Goal: Information Seeking & Learning: Learn about a topic

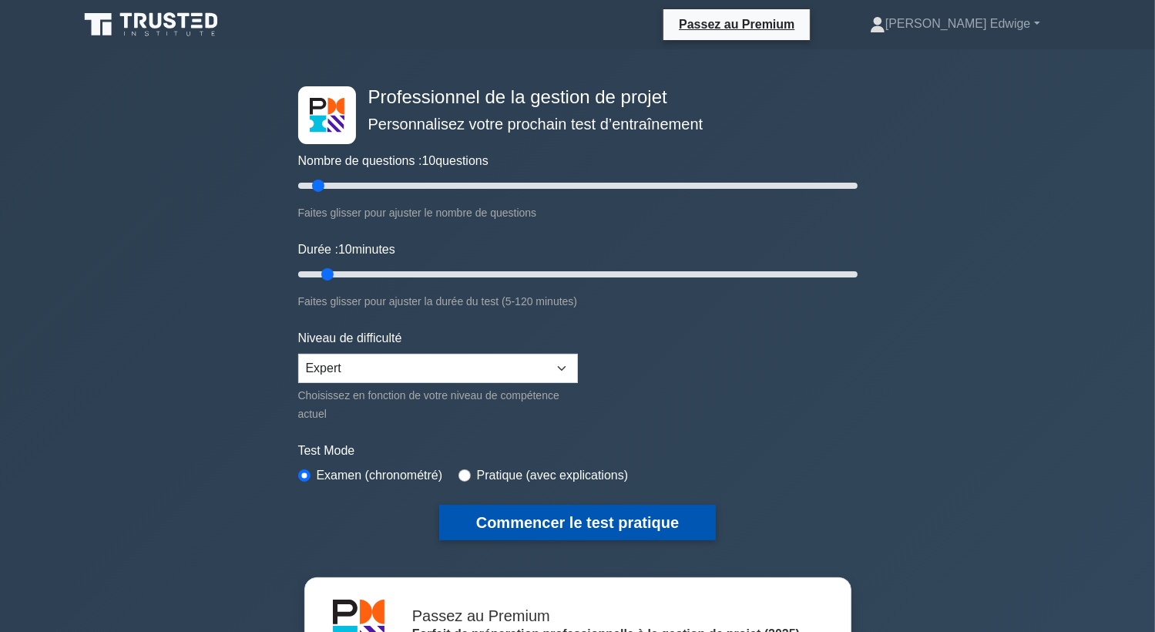
click at [532, 523] on button "Commencer le test pratique" at bounding box center [577, 522] width 277 height 35
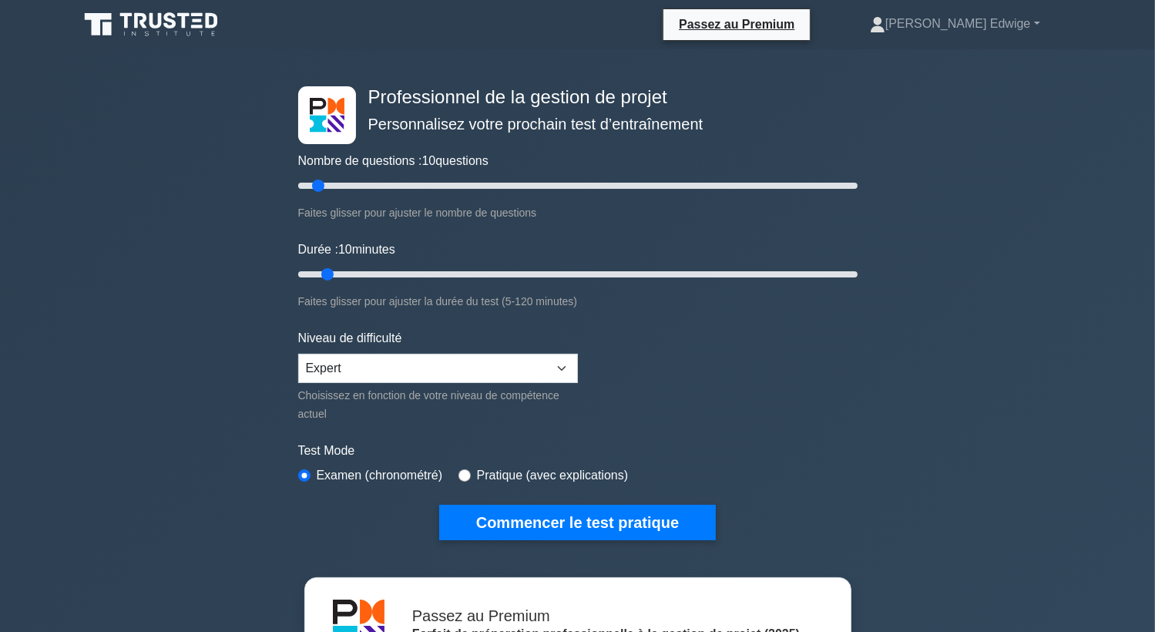
click at [909, 99] on div "Professionnel de la gestion de projet Personnalisez votre prochain test d’entra…" at bounding box center [577, 526] width 1155 height 955
click at [1026, 24] on font "[PERSON_NAME] Edwige" at bounding box center [958, 23] width 146 height 13
click at [854, 64] on link "Profil" at bounding box center [895, 60] width 122 height 25
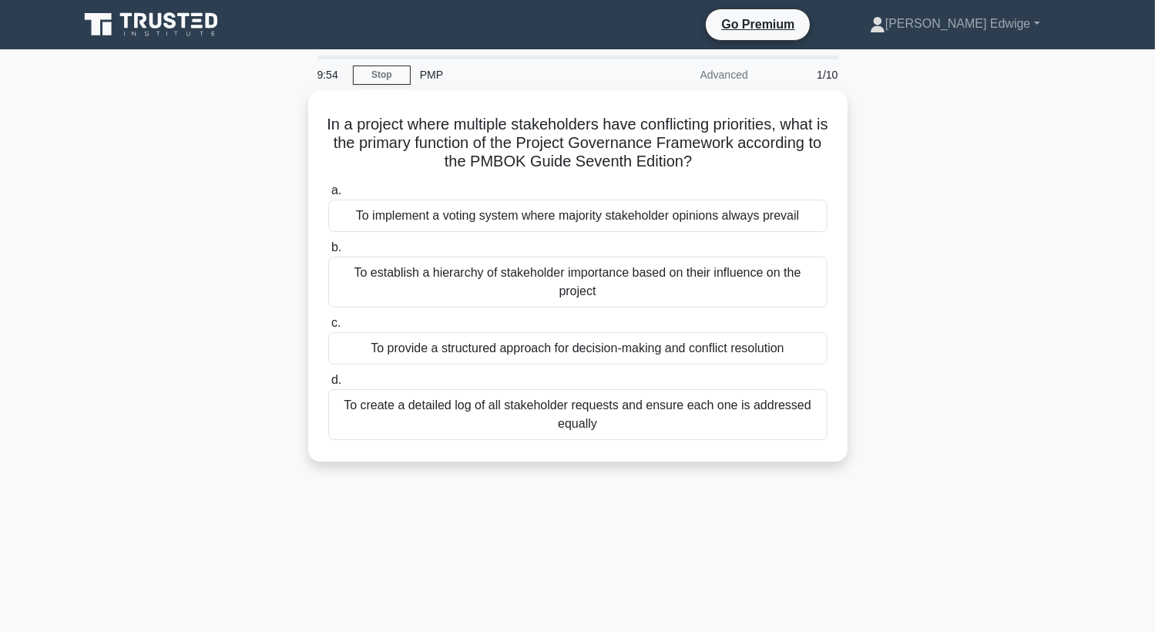
click at [1011, 145] on div "In a project where multiple stakeholders have conflicting priorities, what is t…" at bounding box center [577, 285] width 1017 height 390
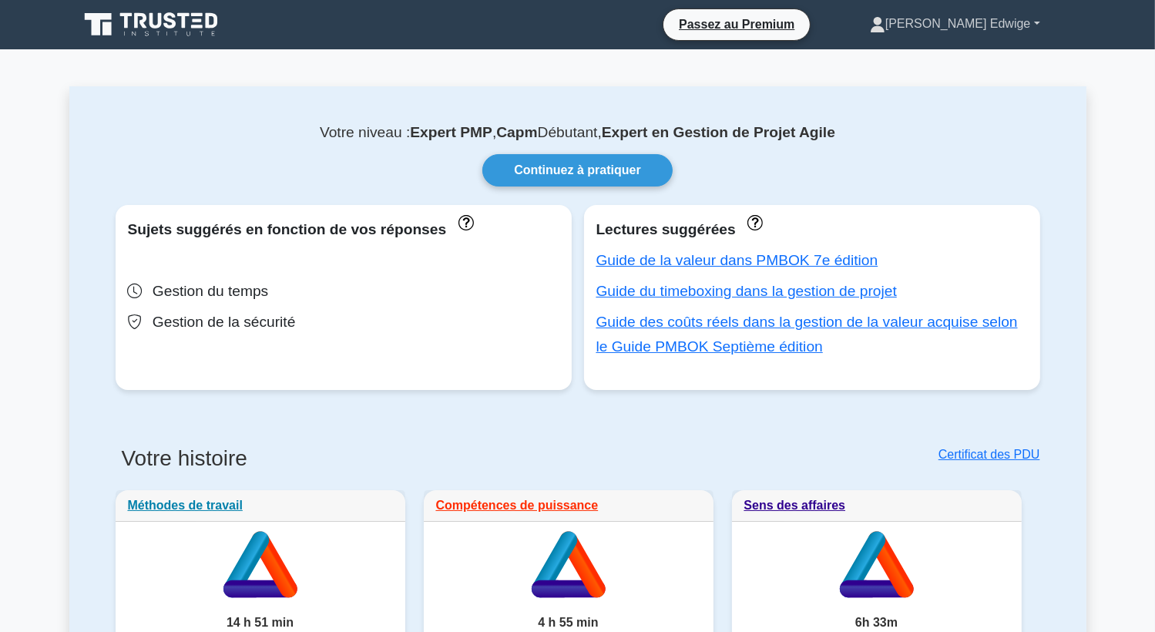
click at [1037, 22] on link "[PERSON_NAME] Edwige" at bounding box center [955, 23] width 244 height 31
click at [846, 62] on link "Profil" at bounding box center [895, 60] width 122 height 25
click at [1026, 27] on font "[PERSON_NAME] Edwige" at bounding box center [958, 23] width 146 height 13
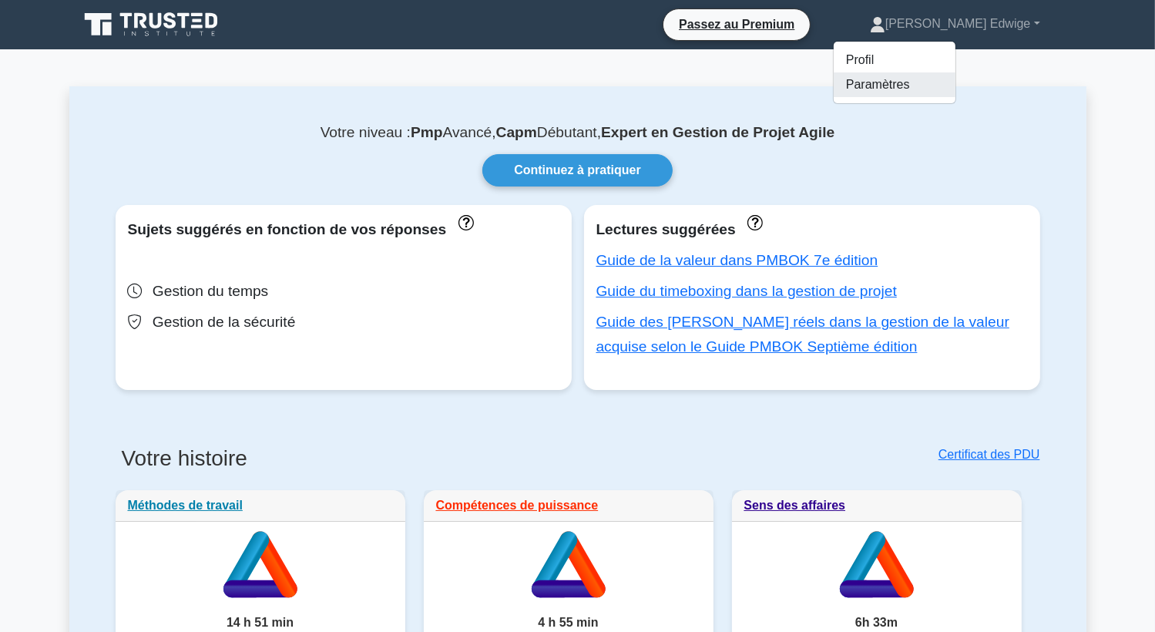
click at [875, 90] on link "Paramètres" at bounding box center [895, 84] width 122 height 25
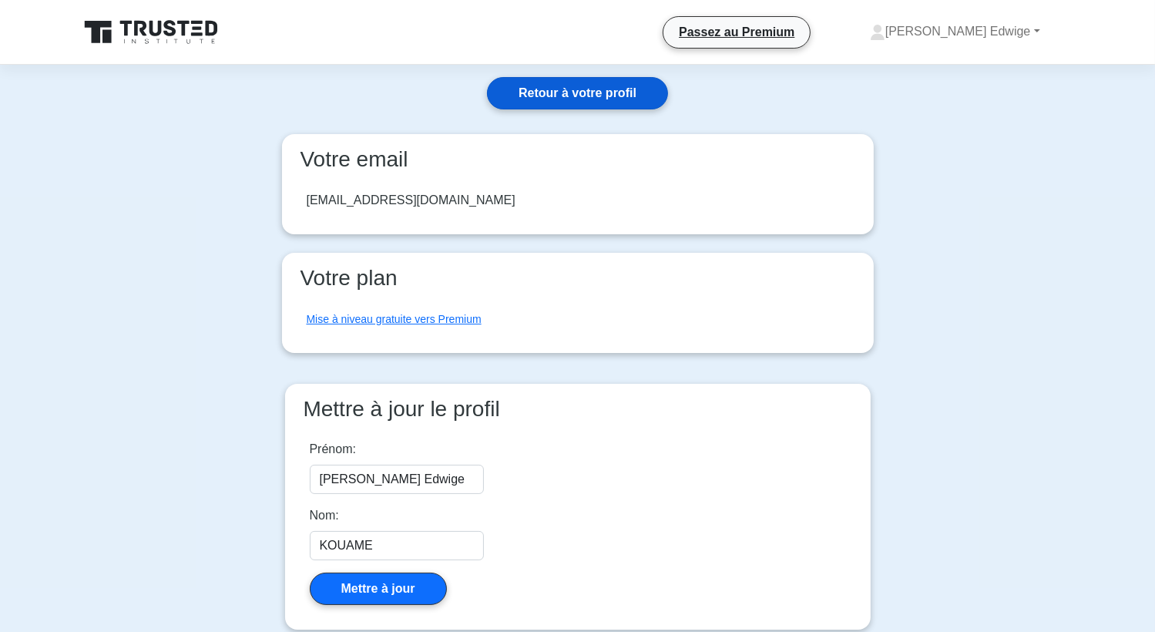
click at [586, 93] on link "Retour à votre profil" at bounding box center [577, 93] width 181 height 32
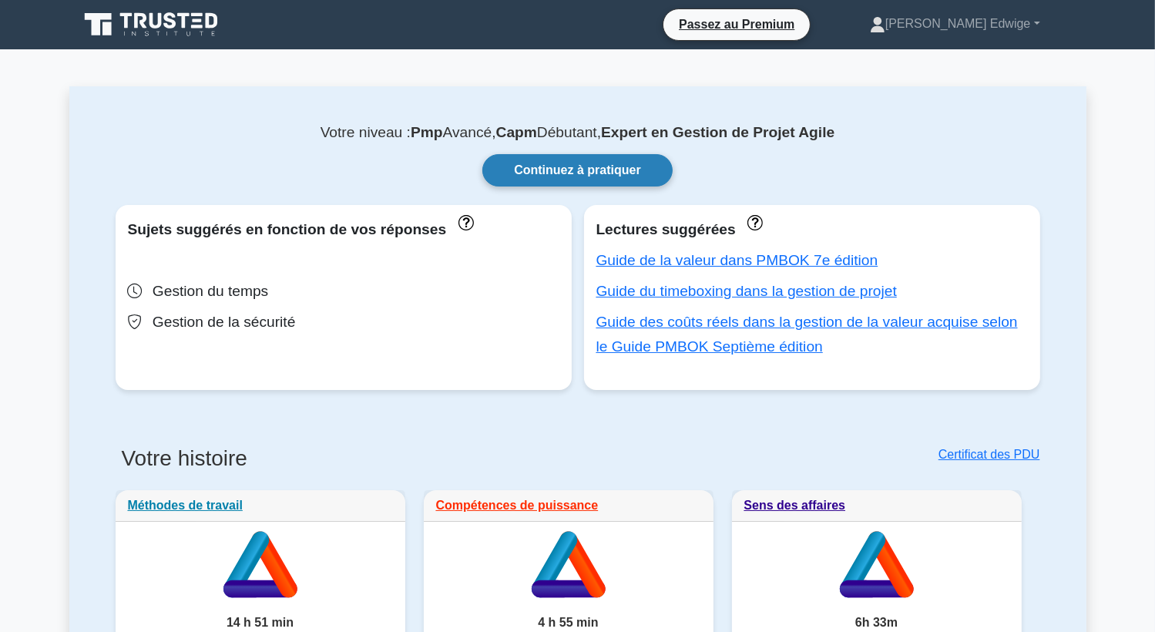
click at [567, 171] on link "Continuez à pratiquer" at bounding box center [577, 170] width 190 height 32
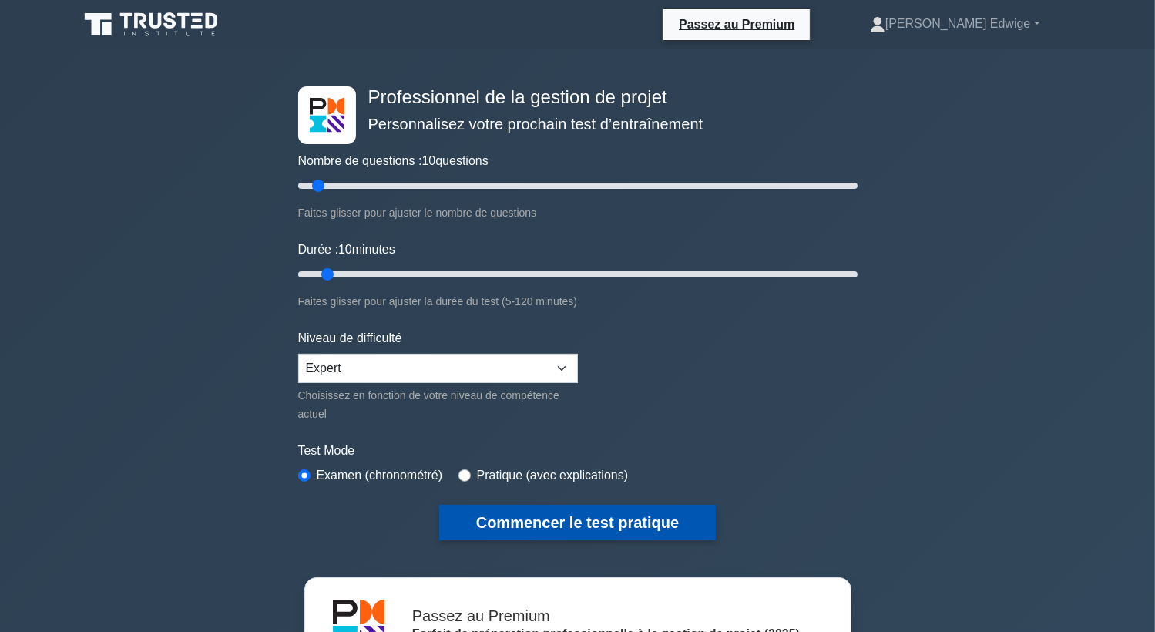
click at [555, 516] on button "Commencer le test pratique" at bounding box center [577, 522] width 277 height 35
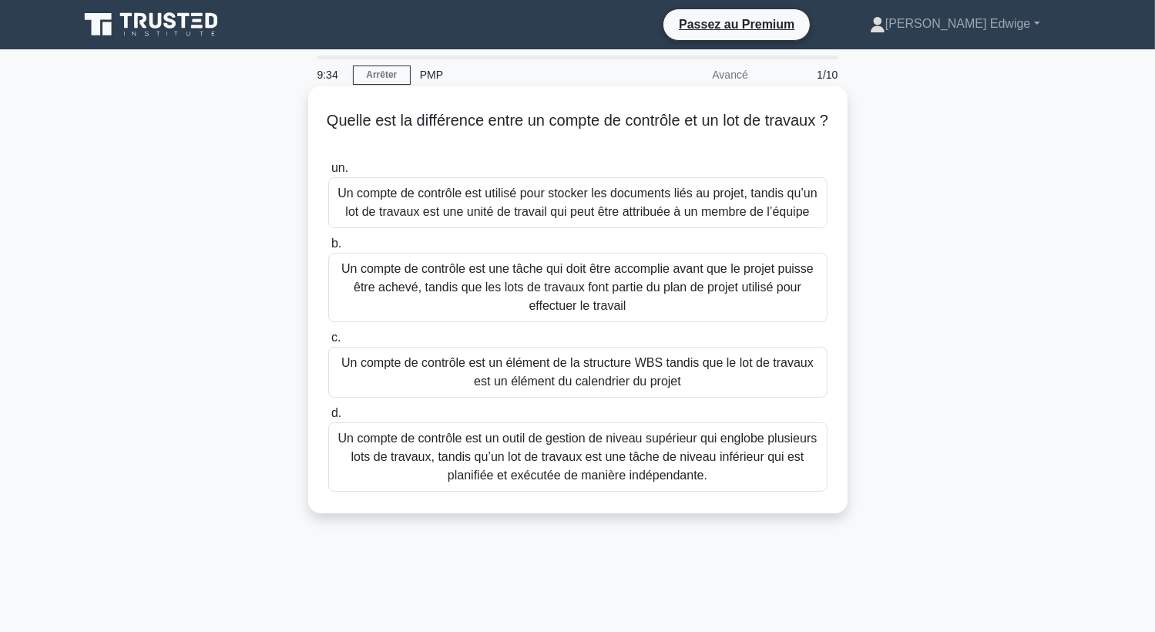
click at [619, 374] on div "Un compte de contrôle est un élément de la structure WBS tandis que le lot de t…" at bounding box center [577, 372] width 499 height 51
click at [328, 343] on input "c. Un compte de contrôle est un élément de la structure WBS tandis que le lot d…" at bounding box center [328, 338] width 0 height 10
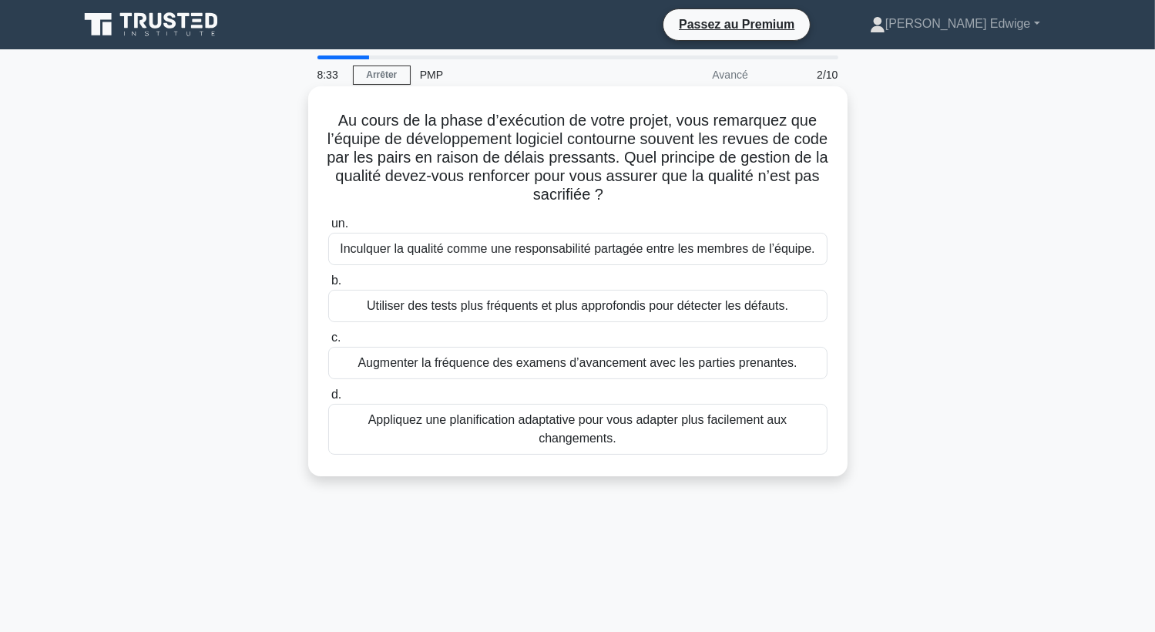
click at [547, 304] on div "Utiliser des tests plus fréquents et plus approfondis pour détecter les défauts." at bounding box center [577, 306] width 499 height 32
click at [328, 286] on input "b. Utiliser des tests plus fréquents et plus approfondis pour détecter les défa…" at bounding box center [328, 281] width 0 height 10
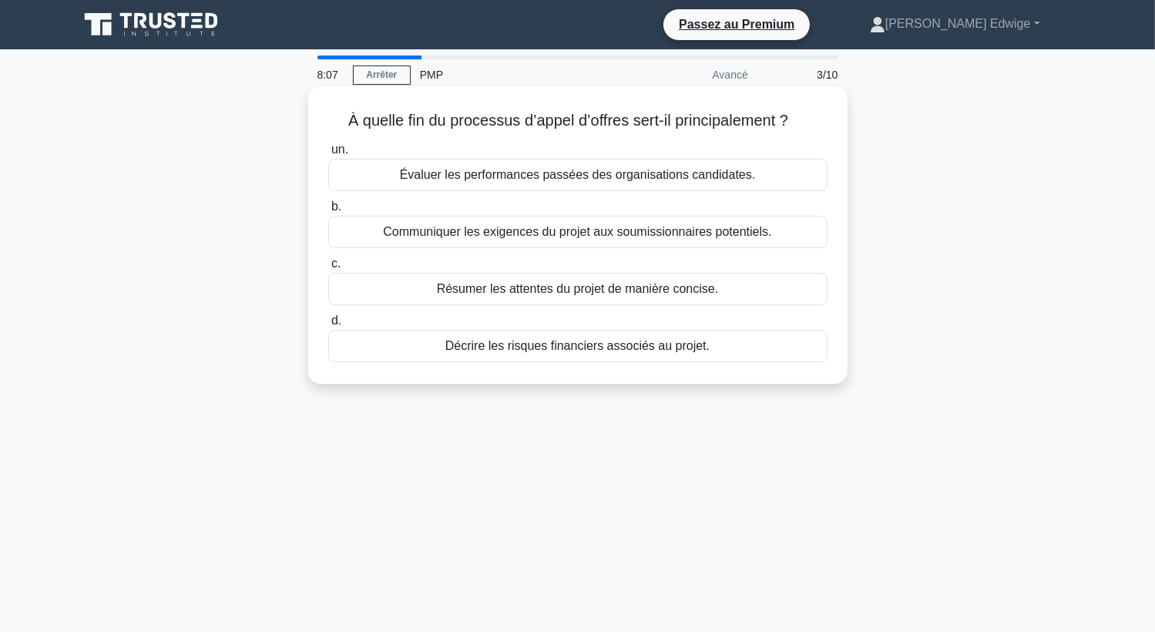
click at [573, 235] on div "Communiquer les exigences du projet aux soumissionnaires potentiels." at bounding box center [577, 232] width 499 height 32
click at [328, 212] on input "b. Communiquer les exigences du projet aux soumissionnaires potentiels." at bounding box center [328, 207] width 0 height 10
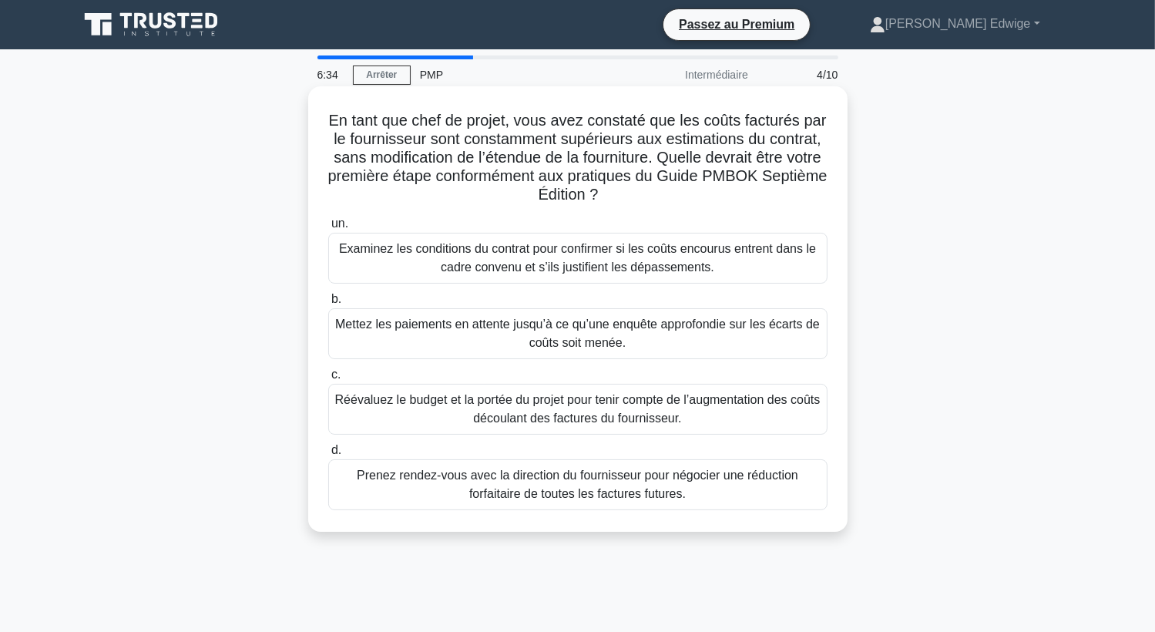
click at [561, 264] on div "Examinez les conditions du contrat pour confirmer si les coûts encourus entrent…" at bounding box center [577, 258] width 499 height 51
click at [328, 229] on input "un. Examinez les conditions du contrat pour confirmer si les coûts encourus ent…" at bounding box center [328, 224] width 0 height 10
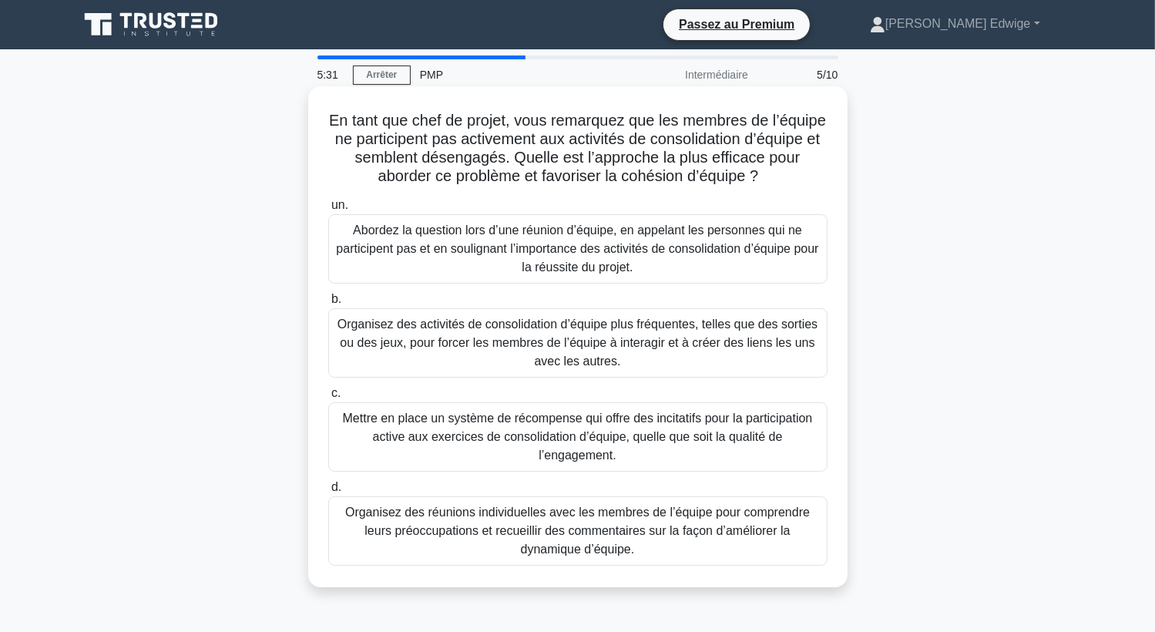
click at [576, 536] on div "Organisez des réunions individuelles avec les membres de l’équipe pour comprend…" at bounding box center [577, 530] width 499 height 69
click at [328, 492] on input "d. Organisez des réunions individuelles avec les membres de l’équipe pour compr…" at bounding box center [328, 487] width 0 height 10
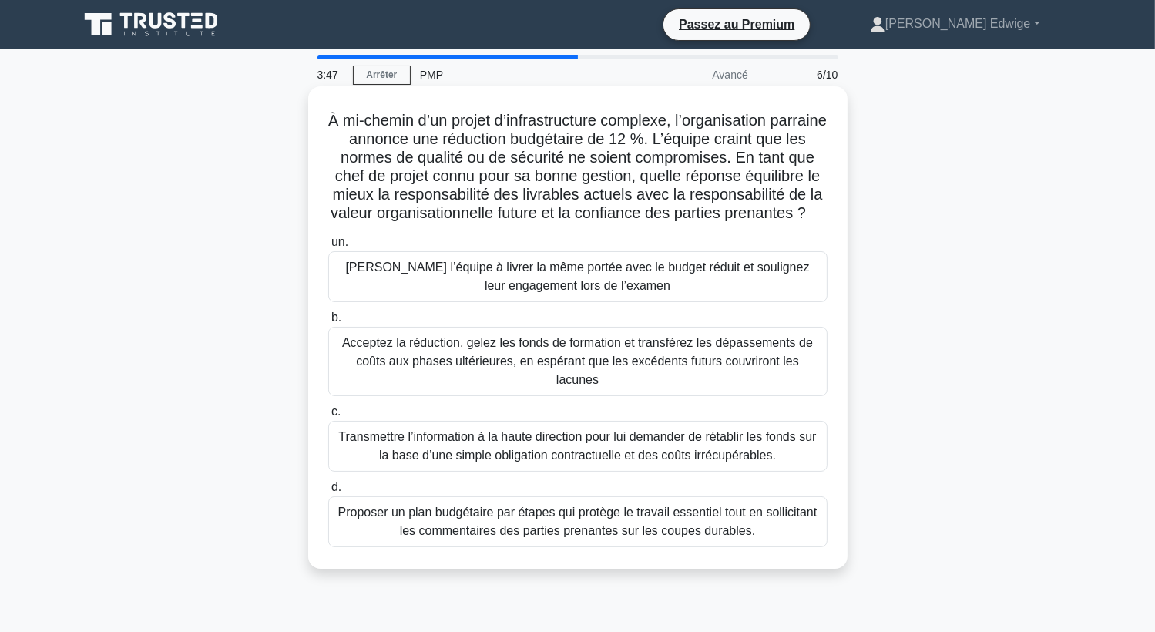
click at [718, 517] on div "Proposer un plan budgétaire par étapes qui protège le travail essentiel tout en…" at bounding box center [577, 521] width 499 height 51
click at [328, 492] on input "d. Proposer un plan budgétaire par étapes qui protège le travail essentiel tout…" at bounding box center [328, 487] width 0 height 10
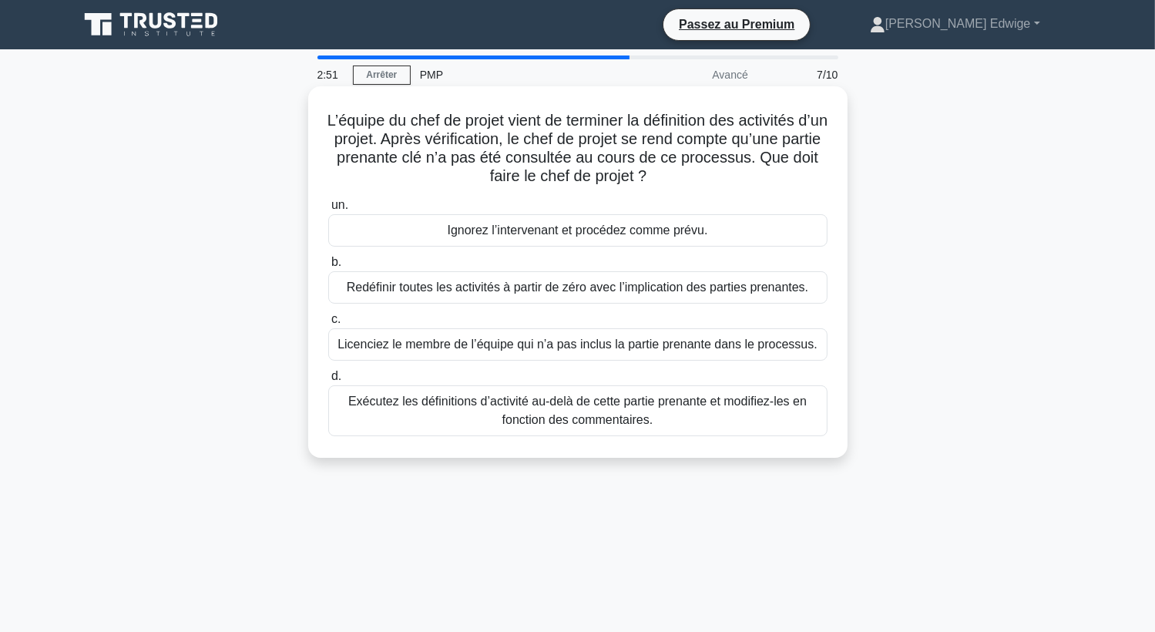
click at [564, 289] on div "Redéfinir toutes les activités à partir de zéro avec l’implication des parties …" at bounding box center [577, 287] width 499 height 32
click at [328, 267] on input "b. Redéfinir toutes les activités à partir de zéro avec l’implication des parti…" at bounding box center [328, 262] width 0 height 10
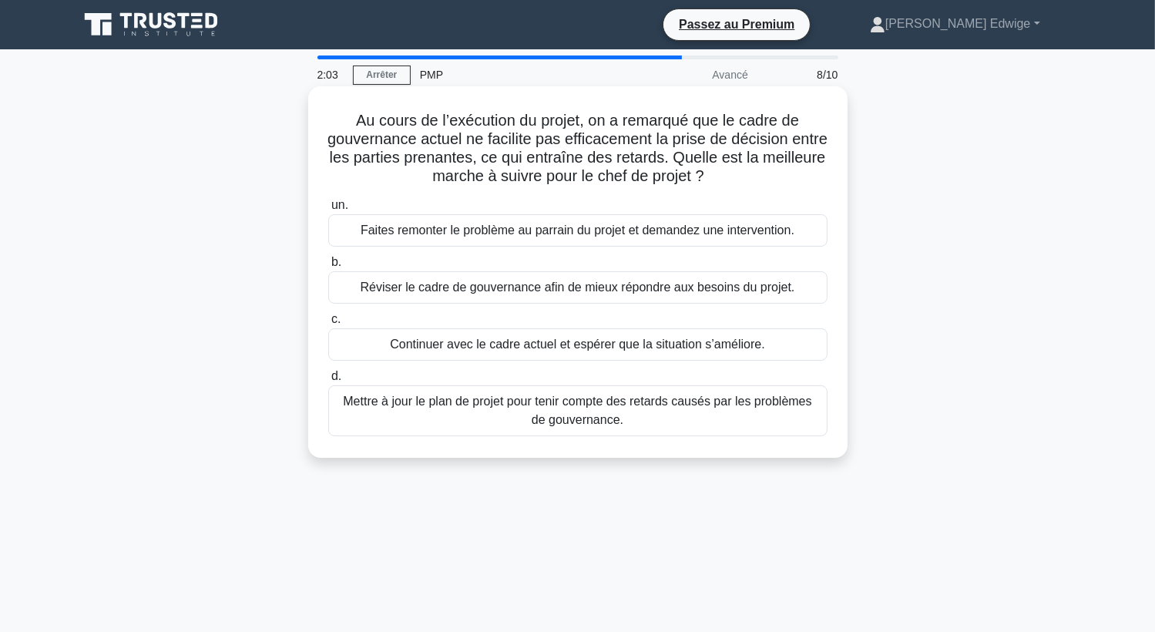
click at [538, 425] on div "Mettre à jour le plan de projet pour tenir compte des retards causés par les pr…" at bounding box center [577, 410] width 499 height 51
click at [328, 381] on input "d. Mettre à jour le plan de projet pour tenir compte des retards causés par les…" at bounding box center [328, 376] width 0 height 10
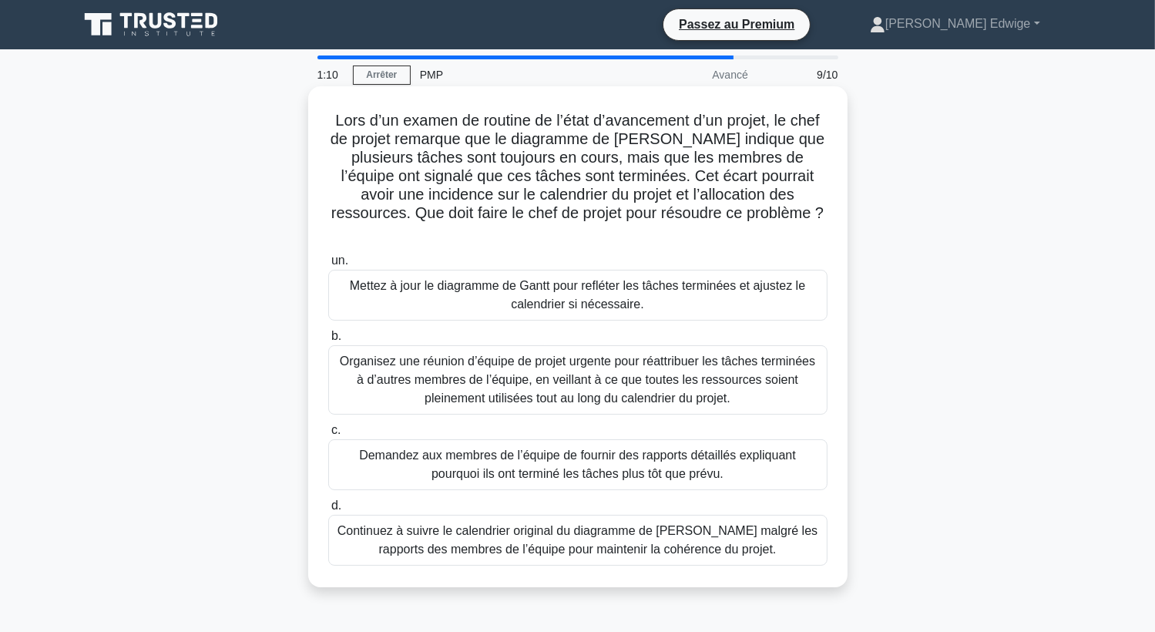
click at [502, 274] on div "Mettez à jour le diagramme de Gantt pour refléter les tâches terminées et ajust…" at bounding box center [577, 295] width 499 height 51
click at [328, 266] on input "un. Mettez à jour le diagramme de Gantt pour refléter les tâches terminées et a…" at bounding box center [328, 261] width 0 height 10
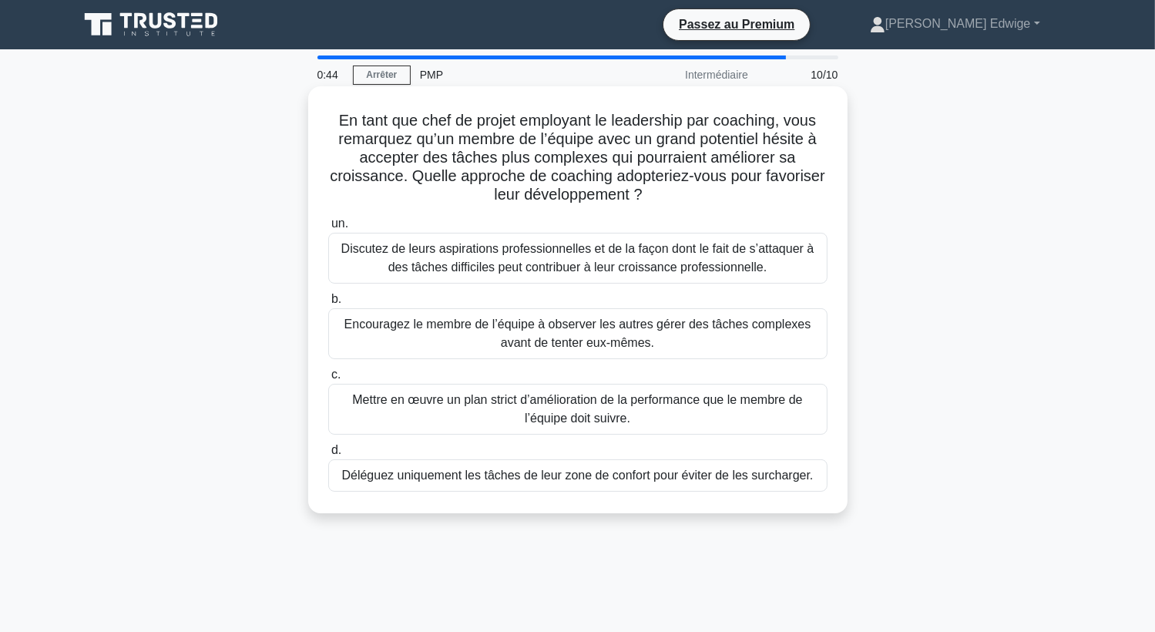
click at [517, 264] on div "Discutez de leurs aspirations professionnelles et de la façon dont le fait de s…" at bounding box center [577, 258] width 499 height 51
click at [328, 229] on input "un. Discutez de leurs aspirations professionnelles et de la façon dont le fait …" at bounding box center [328, 224] width 0 height 10
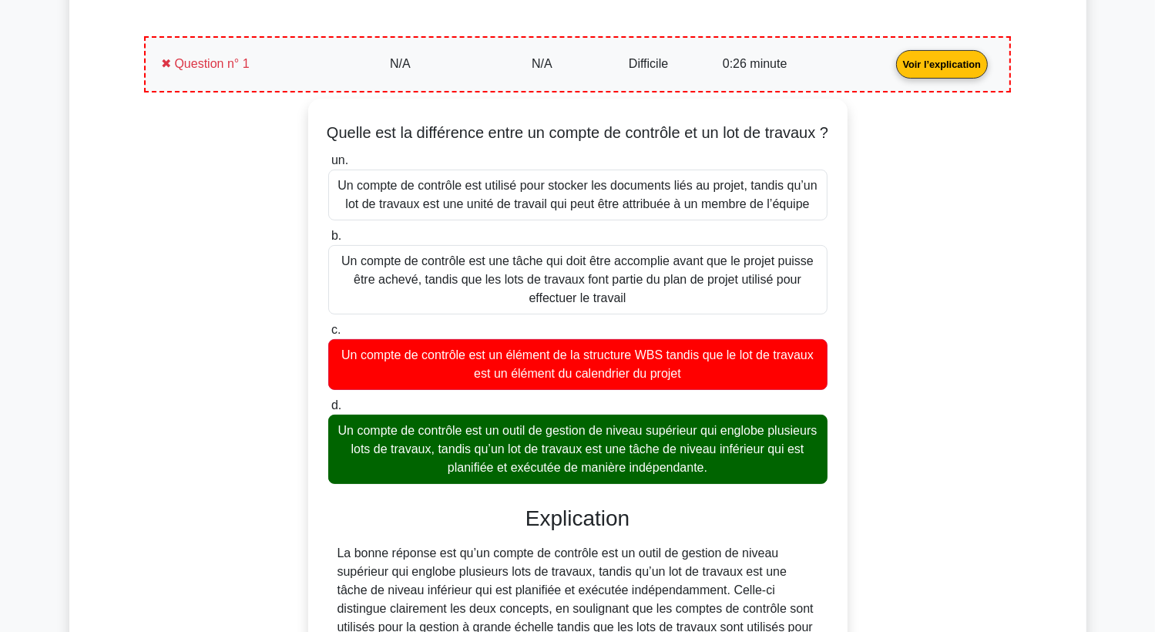
scroll to position [277, 0]
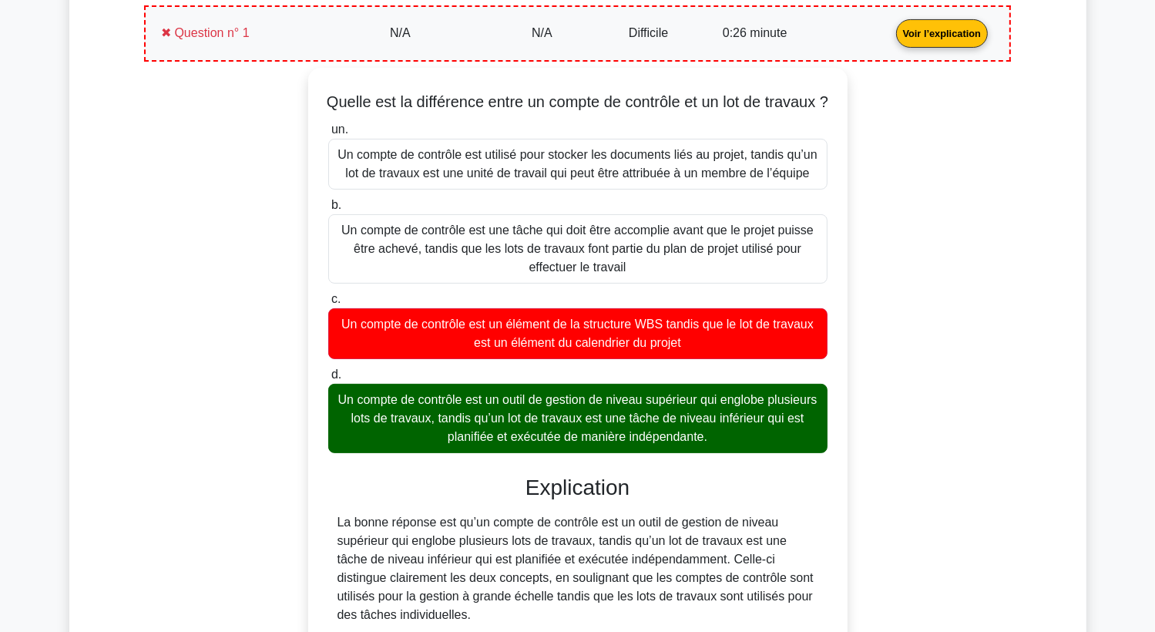
click at [927, 33] on link "Voir l’explication" at bounding box center [942, 32] width 104 height 13
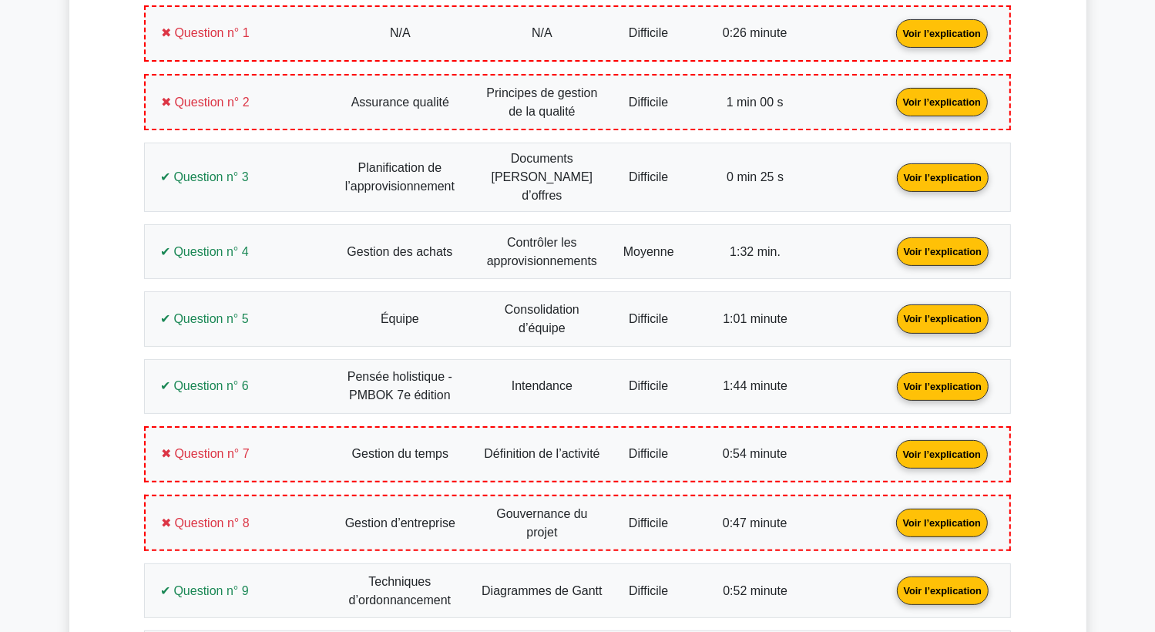
click at [934, 100] on link "Voir l’explication" at bounding box center [942, 101] width 104 height 13
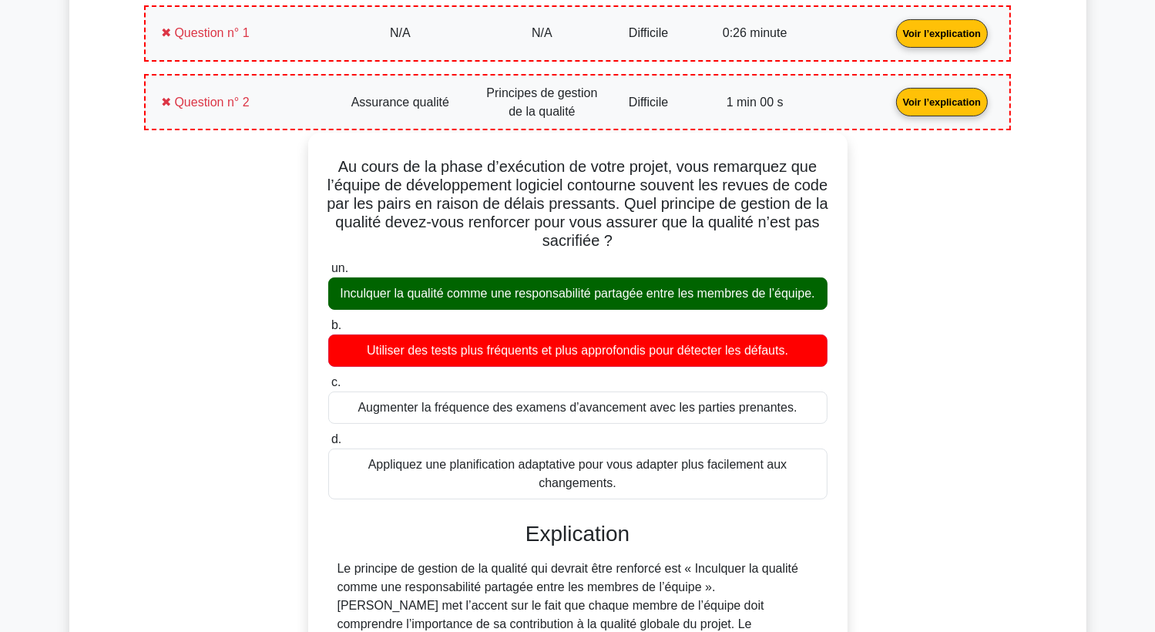
scroll to position [216, 0]
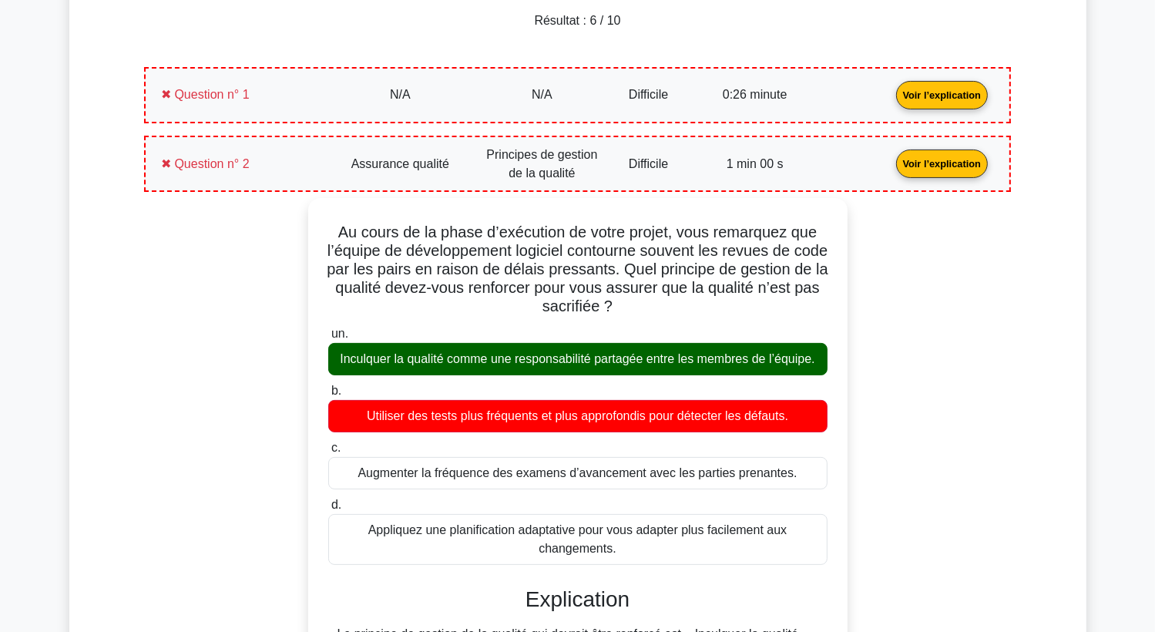
click at [965, 166] on link "Voir l’explication" at bounding box center [942, 162] width 104 height 13
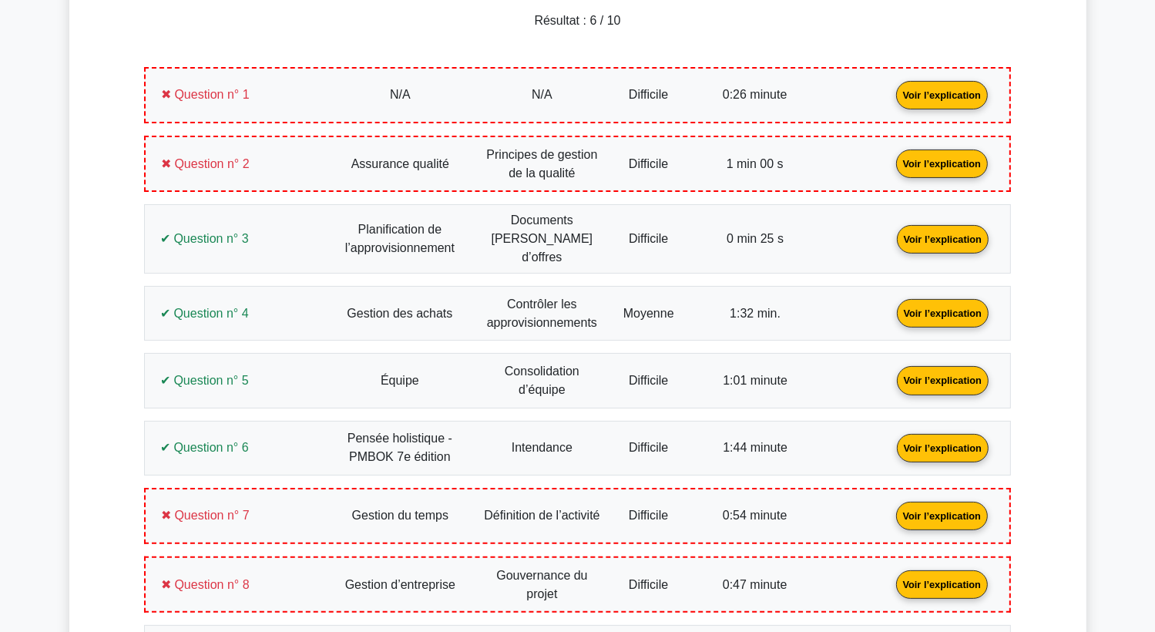
click at [940, 231] on link "Voir l’explication" at bounding box center [943, 237] width 104 height 13
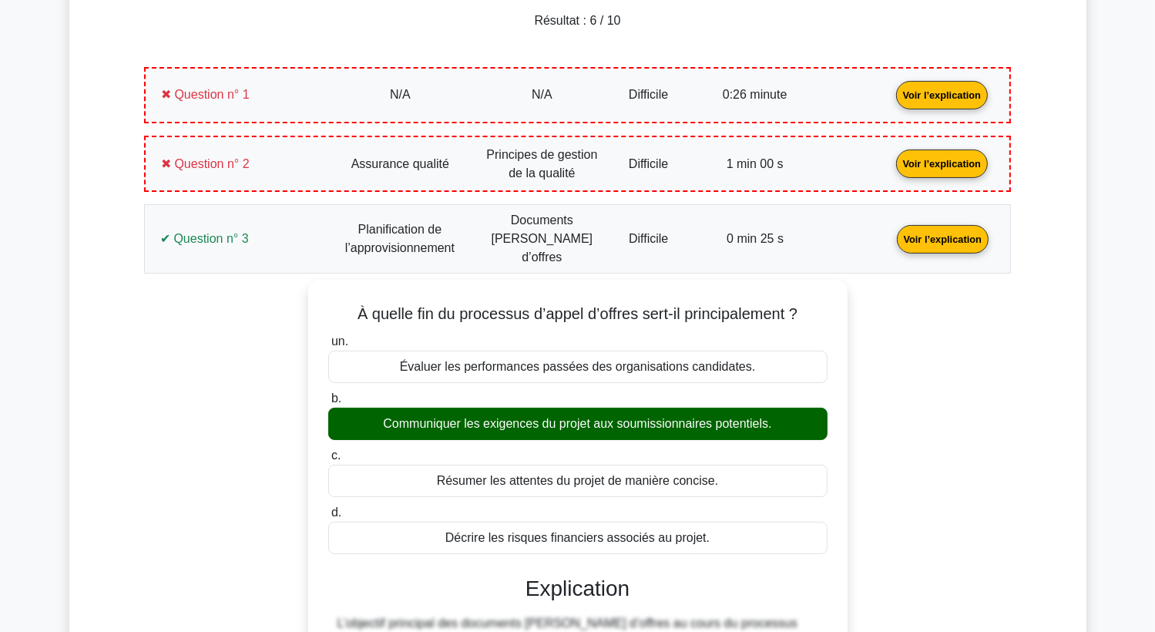
click at [940, 231] on link "Voir l’explication" at bounding box center [943, 237] width 104 height 13
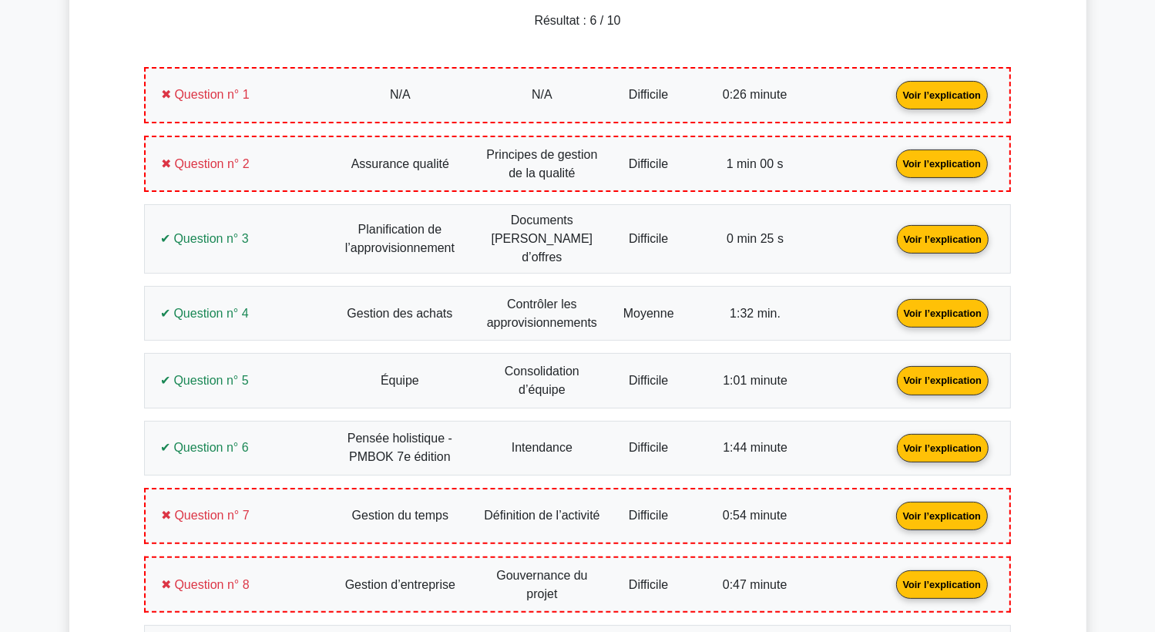
click at [937, 306] on link "Voir l’explication" at bounding box center [943, 312] width 104 height 13
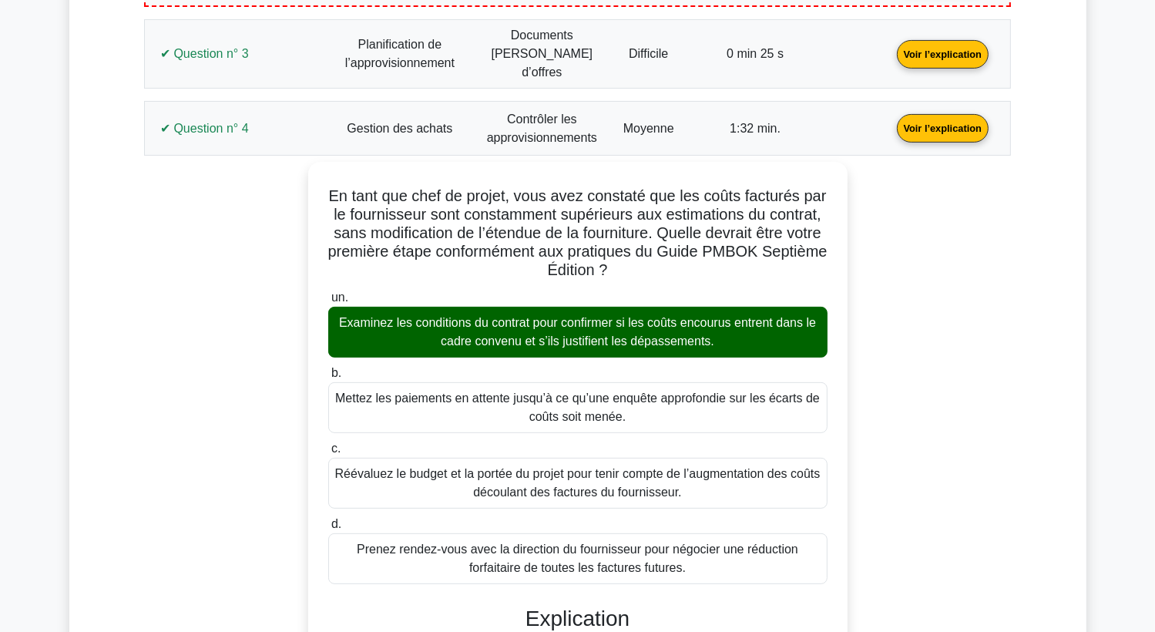
scroll to position [431, 0]
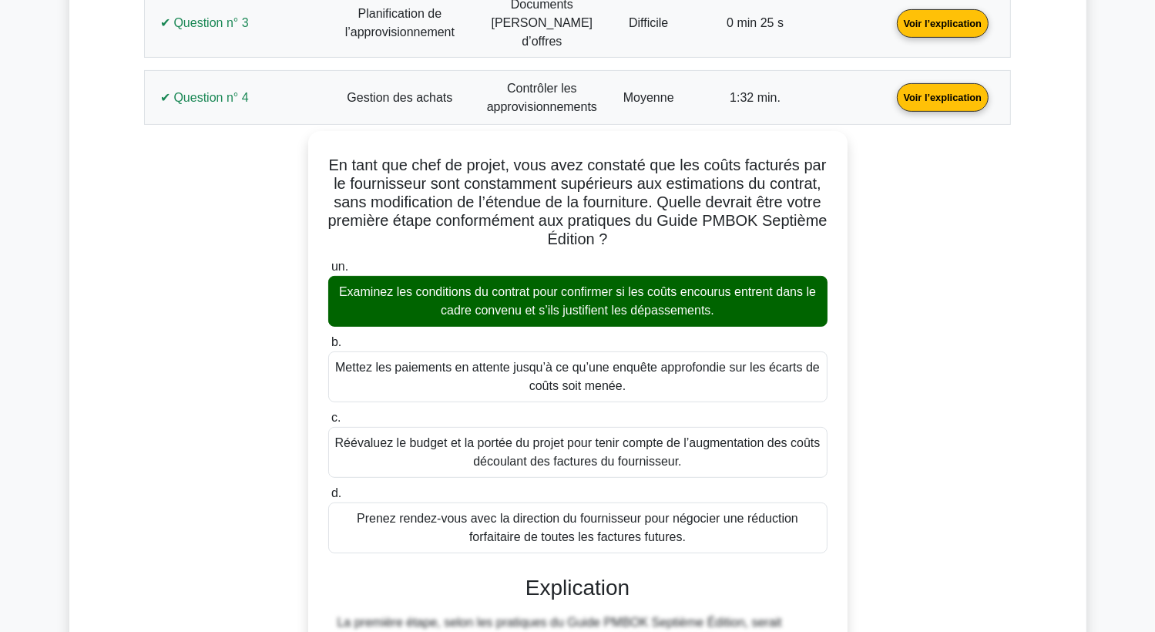
click at [958, 90] on link "Voir l’explication" at bounding box center [943, 96] width 104 height 13
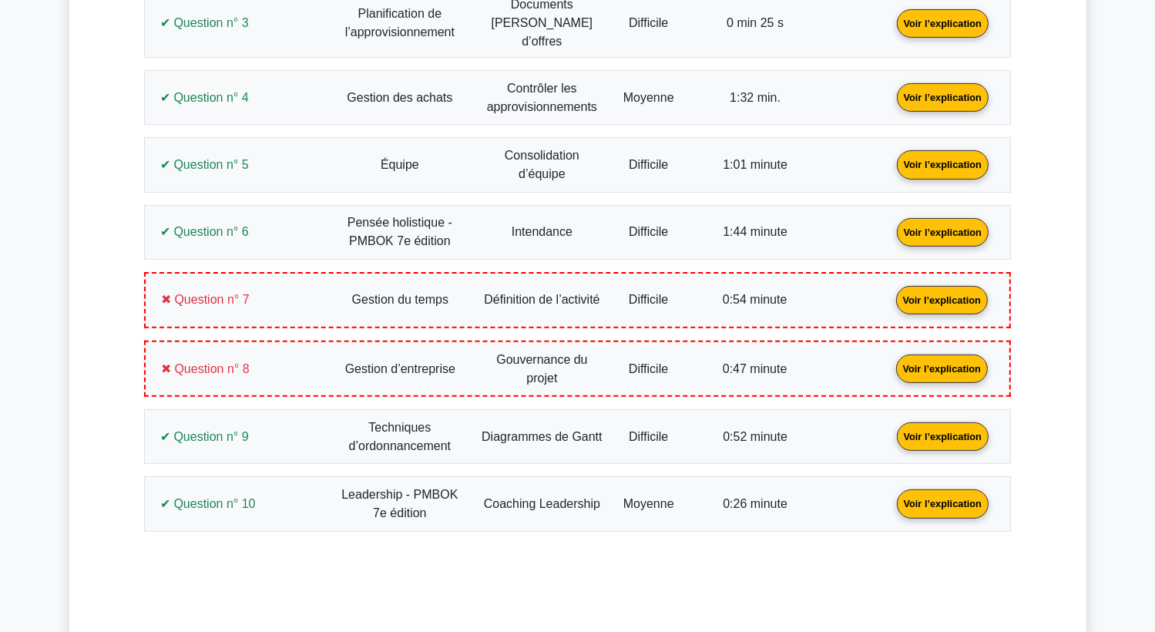
click at [947, 157] on link "Voir l’explication" at bounding box center [943, 163] width 104 height 13
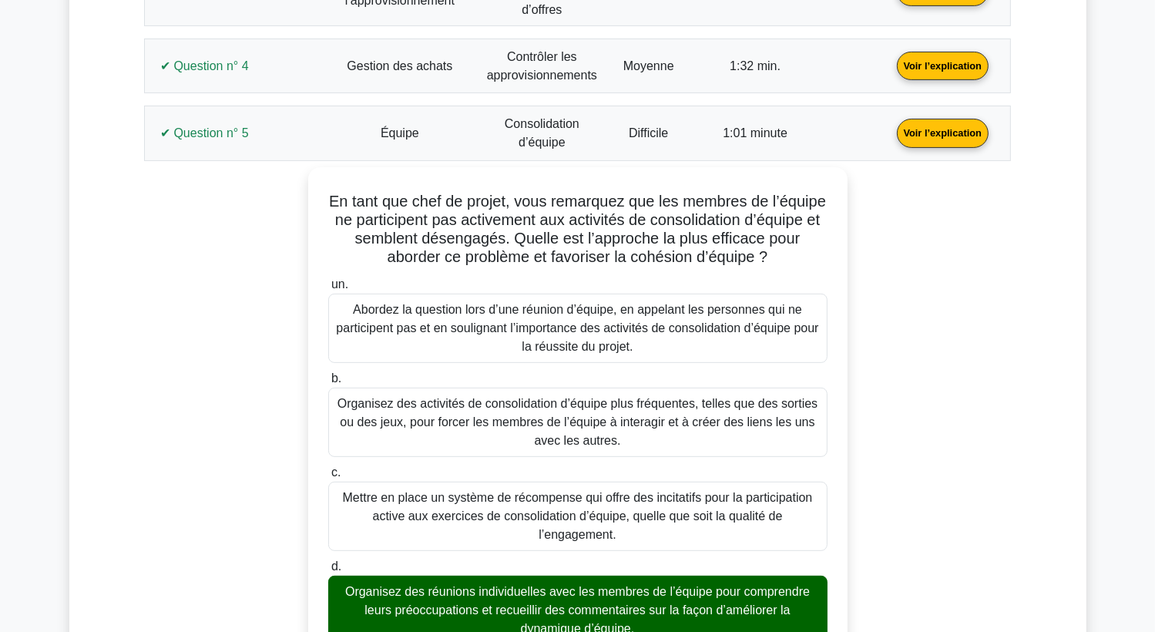
scroll to position [452, 0]
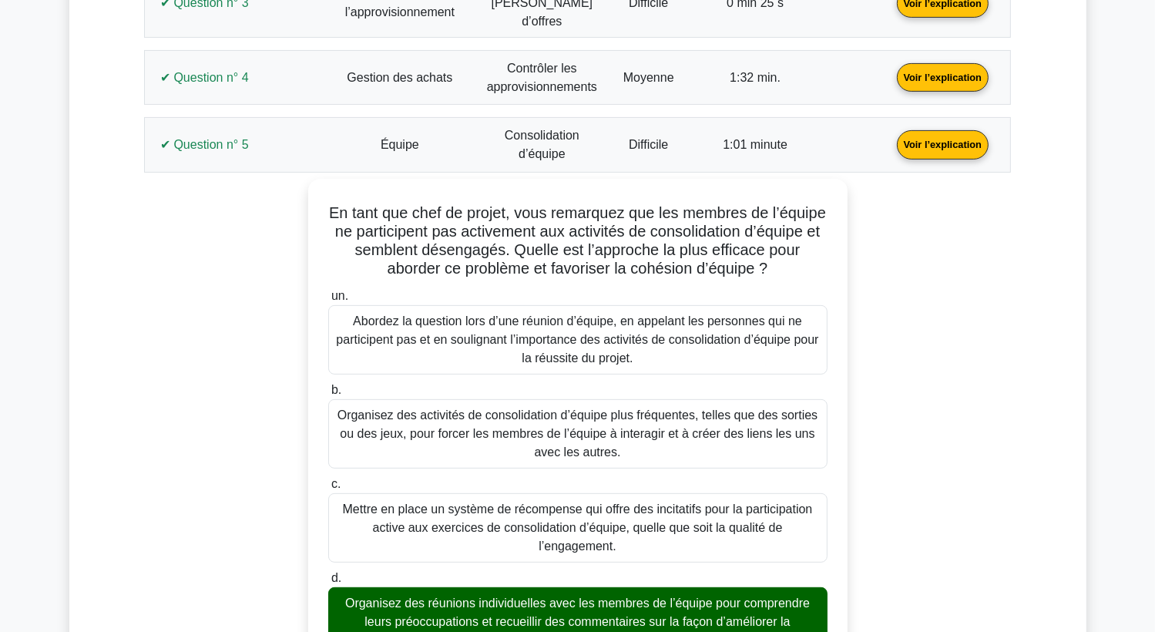
click at [945, 137] on link "Voir l’explication" at bounding box center [943, 143] width 104 height 13
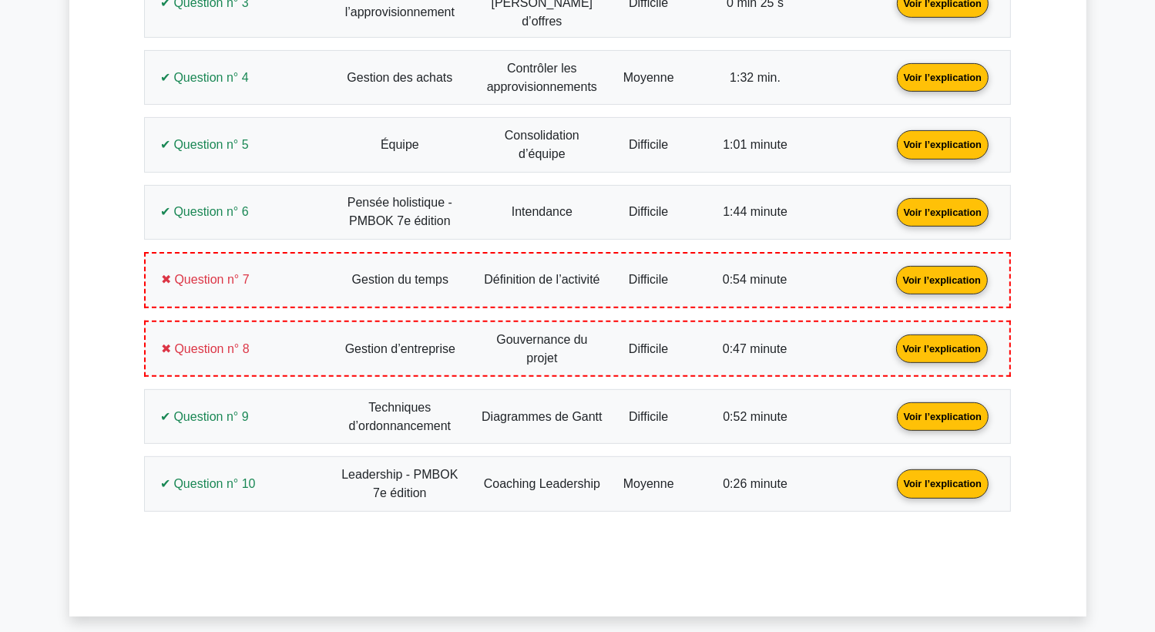
click at [938, 204] on link "Voir l’explication" at bounding box center [943, 210] width 104 height 13
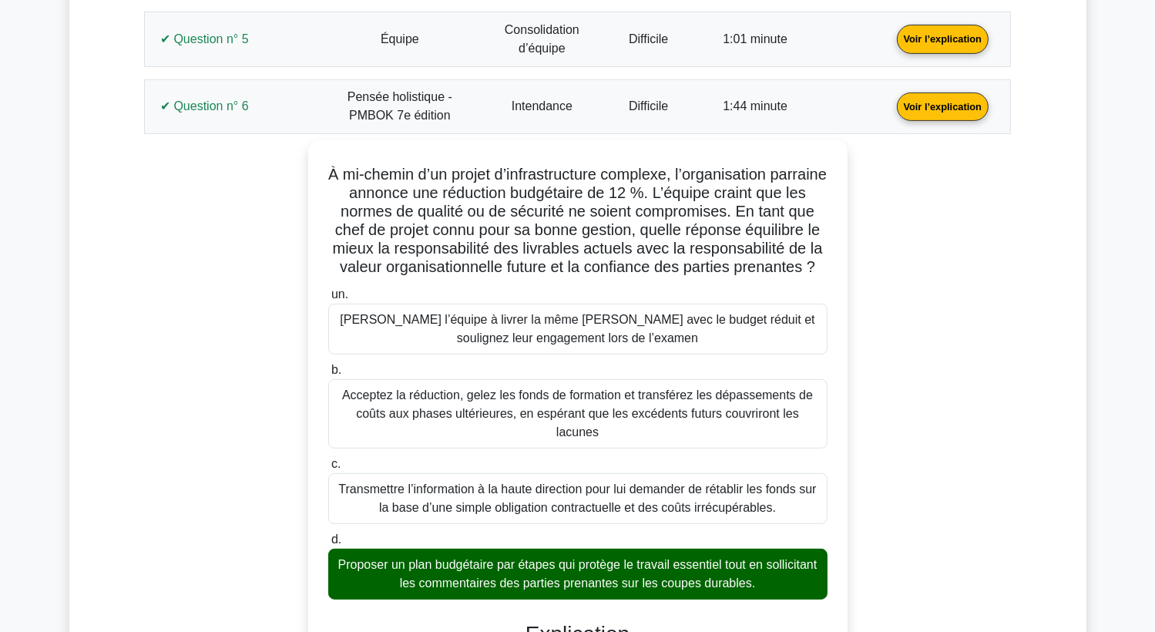
scroll to position [546, 0]
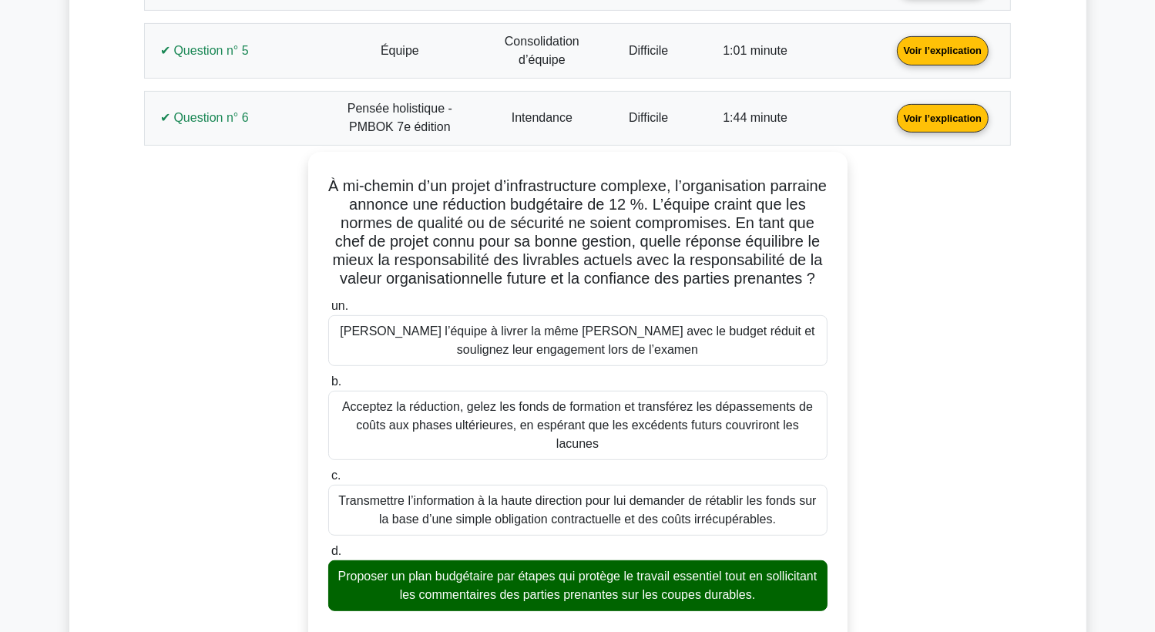
click at [951, 110] on link "Voir l’explication" at bounding box center [943, 116] width 104 height 13
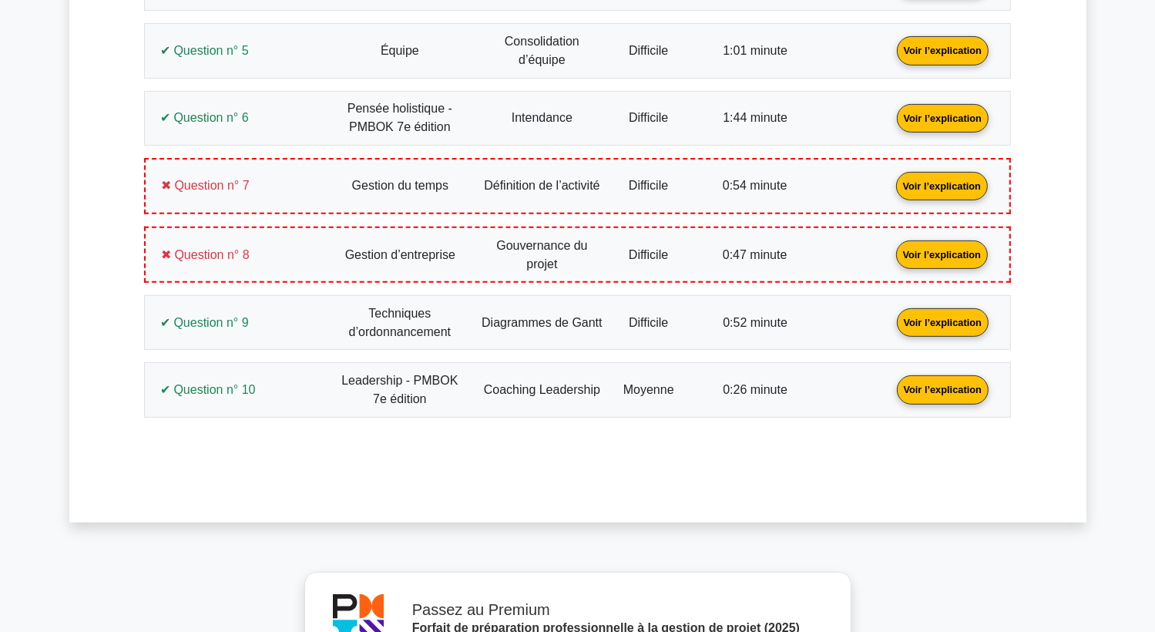
click at [955, 179] on link "Voir l’explication" at bounding box center [942, 185] width 104 height 13
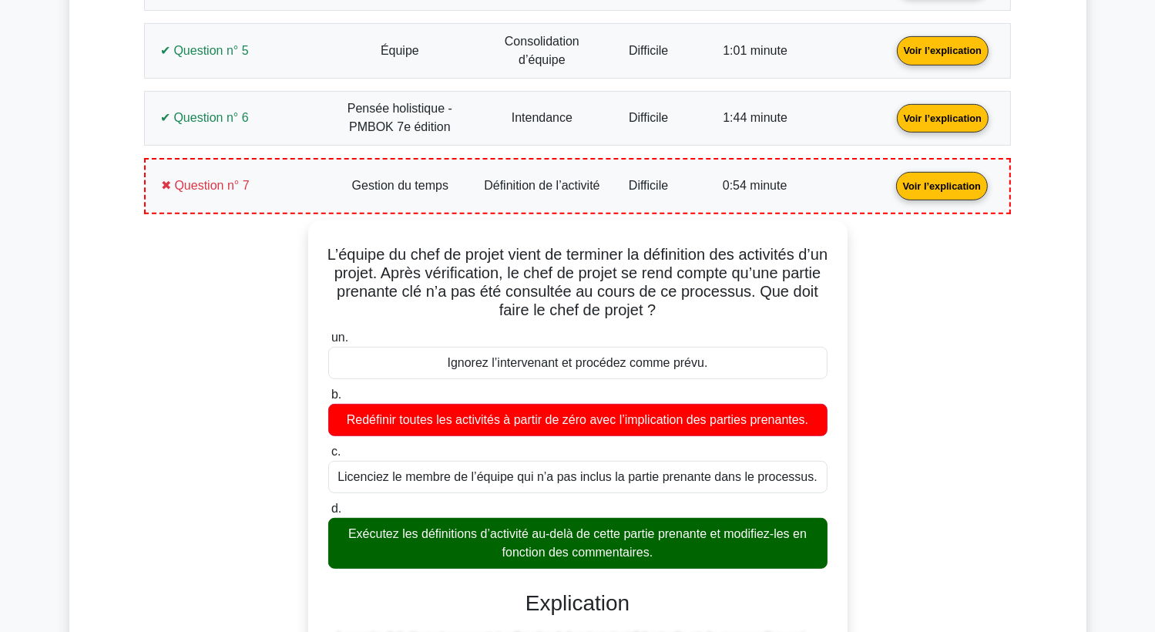
click at [955, 179] on link "Voir l’explication" at bounding box center [942, 185] width 104 height 13
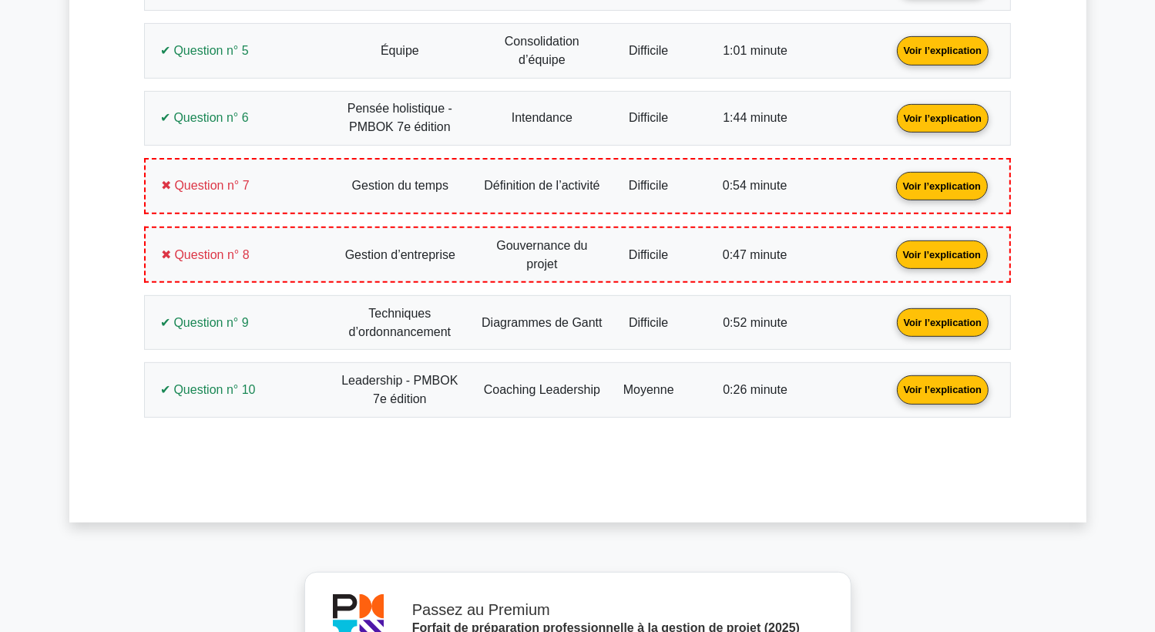
click at [955, 179] on link "Voir l’explication" at bounding box center [942, 185] width 104 height 13
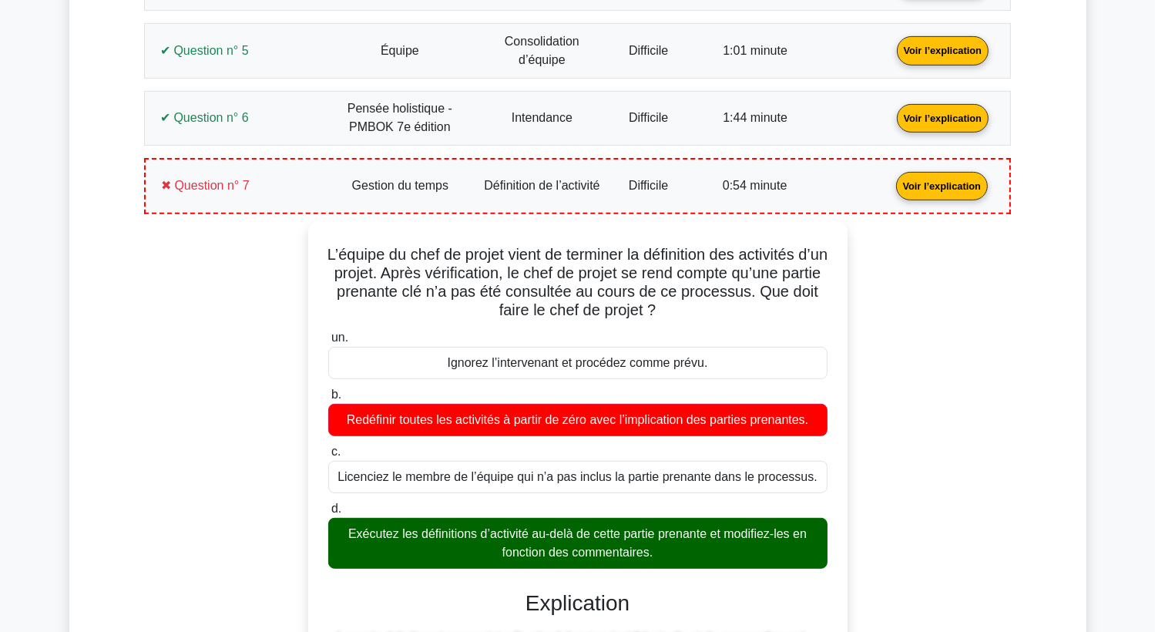
click at [955, 179] on link "Voir l’explication" at bounding box center [942, 185] width 104 height 13
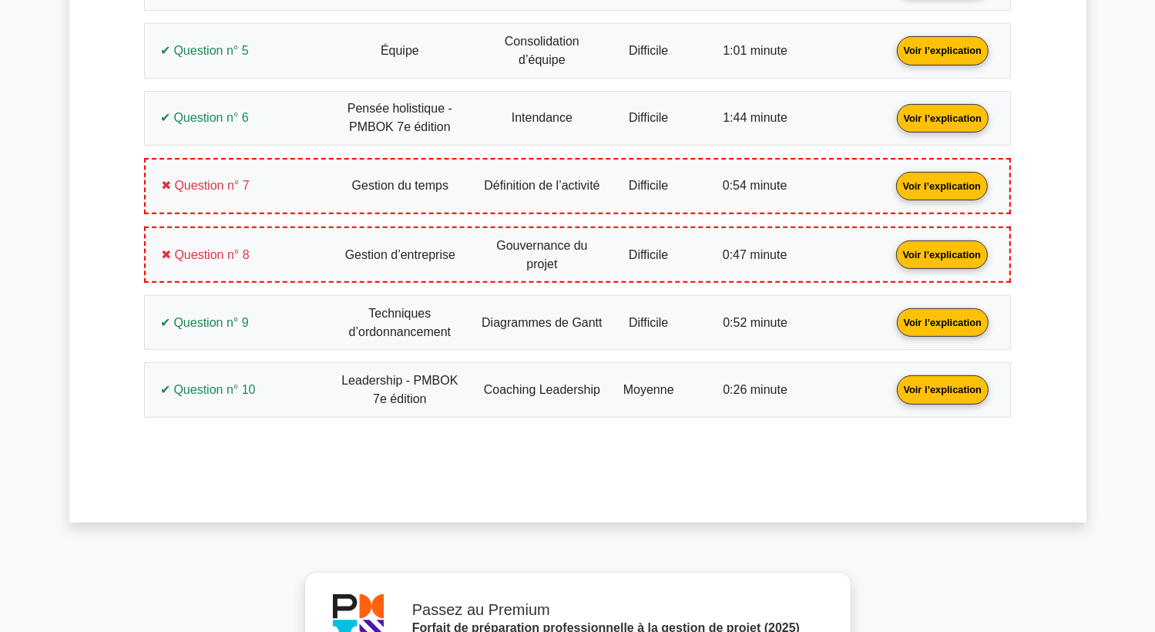
click at [952, 247] on link "Voir l’explication" at bounding box center [942, 253] width 104 height 13
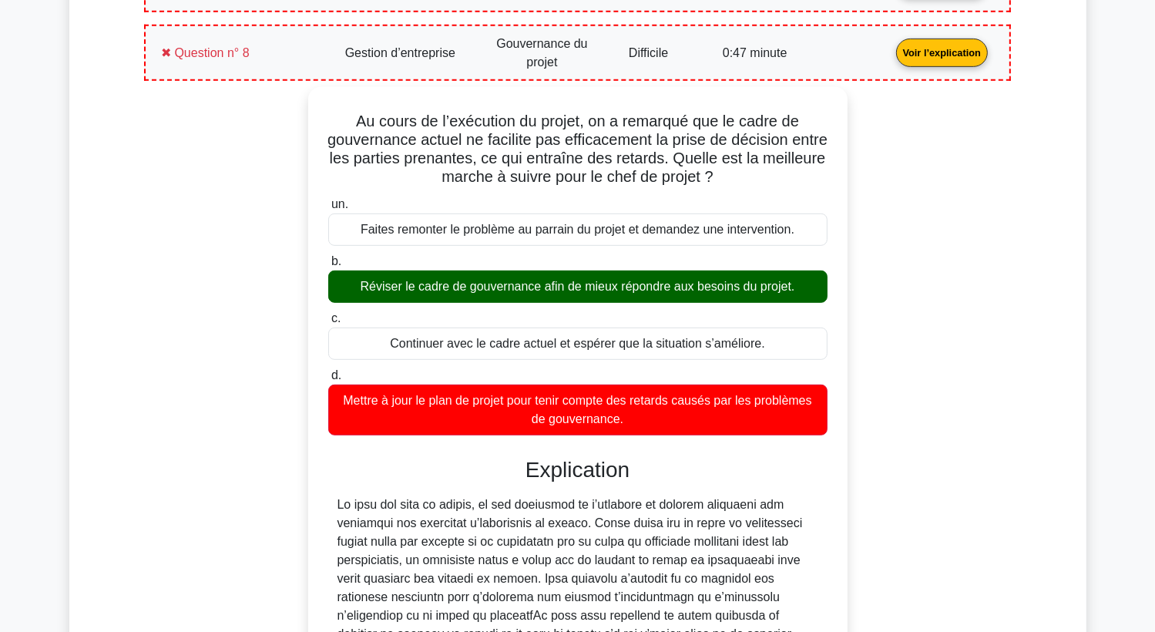
scroll to position [742, 0]
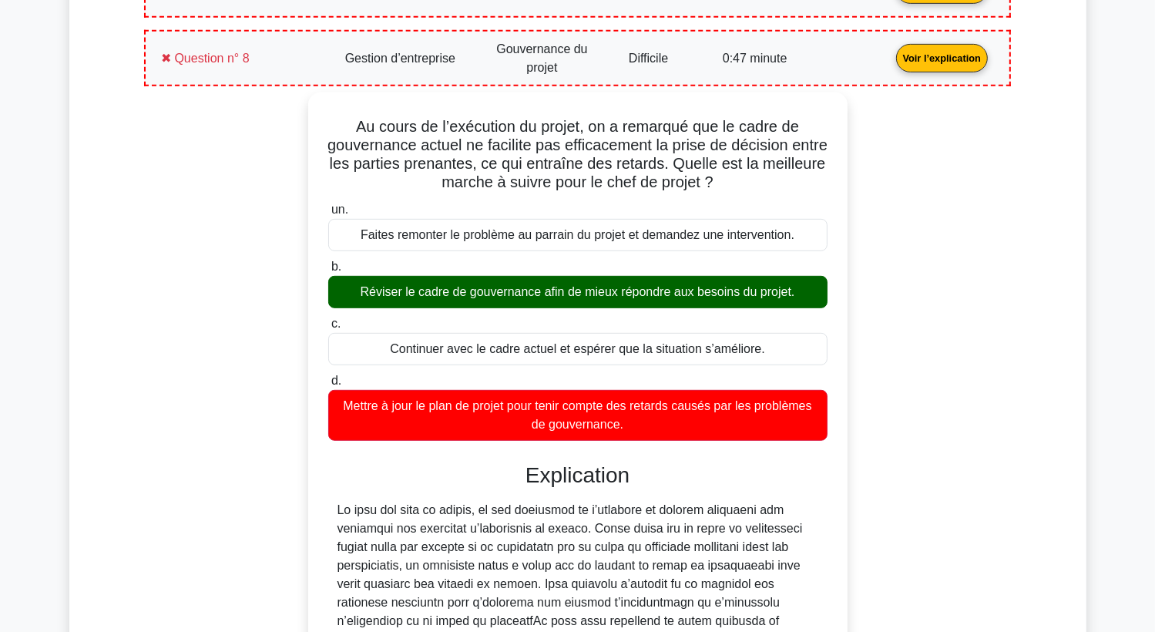
click at [945, 51] on link "Voir l’explication" at bounding box center [942, 57] width 104 height 13
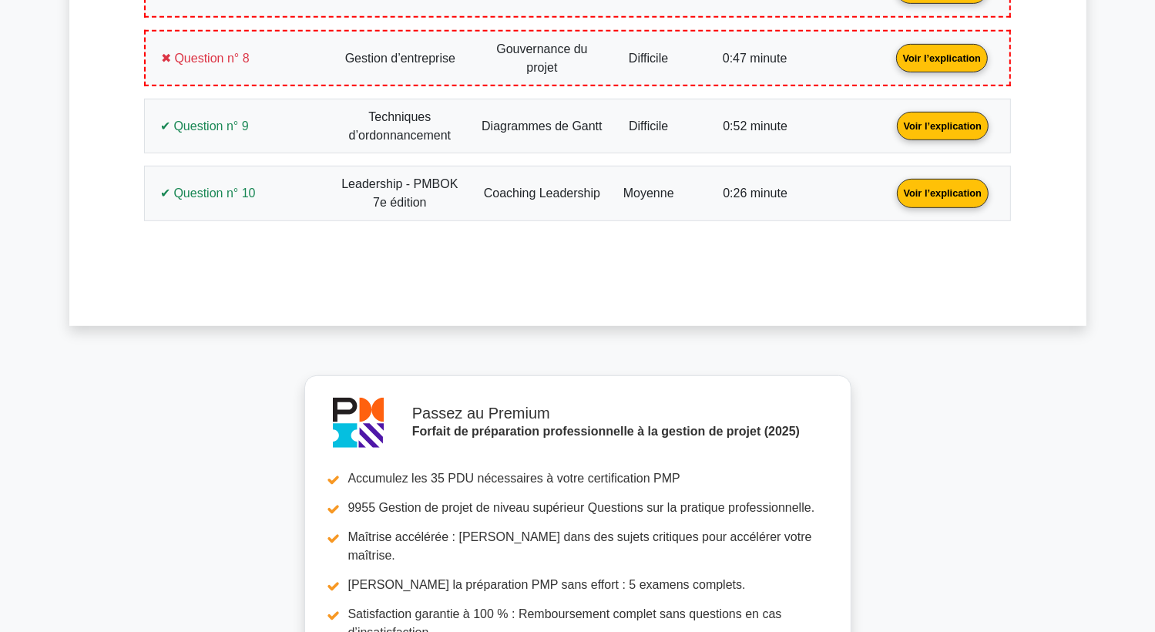
click at [935, 119] on link "Voir l’explication" at bounding box center [943, 125] width 104 height 13
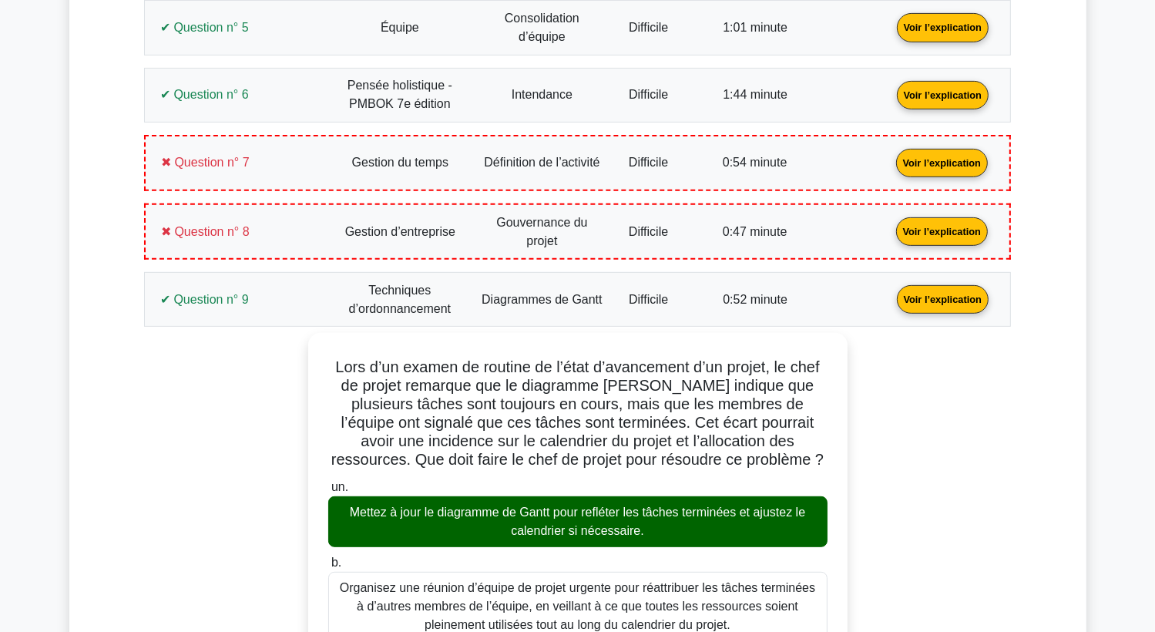
scroll to position [561, 0]
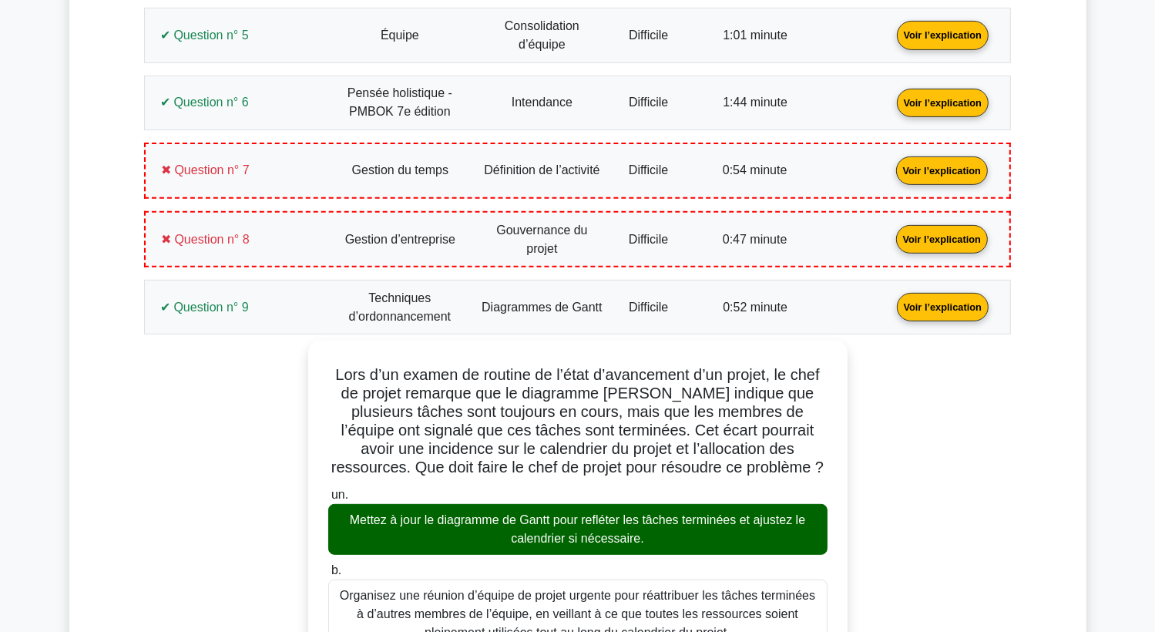
click at [920, 300] on link "Voir l’explication" at bounding box center [943, 306] width 104 height 13
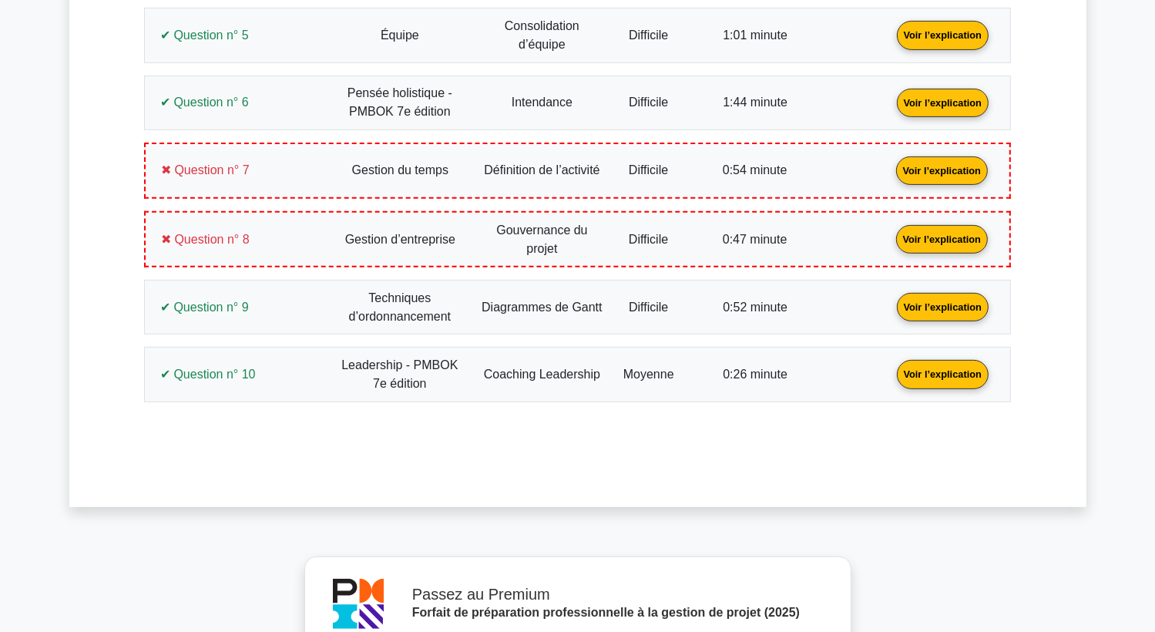
click at [936, 367] on link "Voir l’explication" at bounding box center [943, 373] width 104 height 13
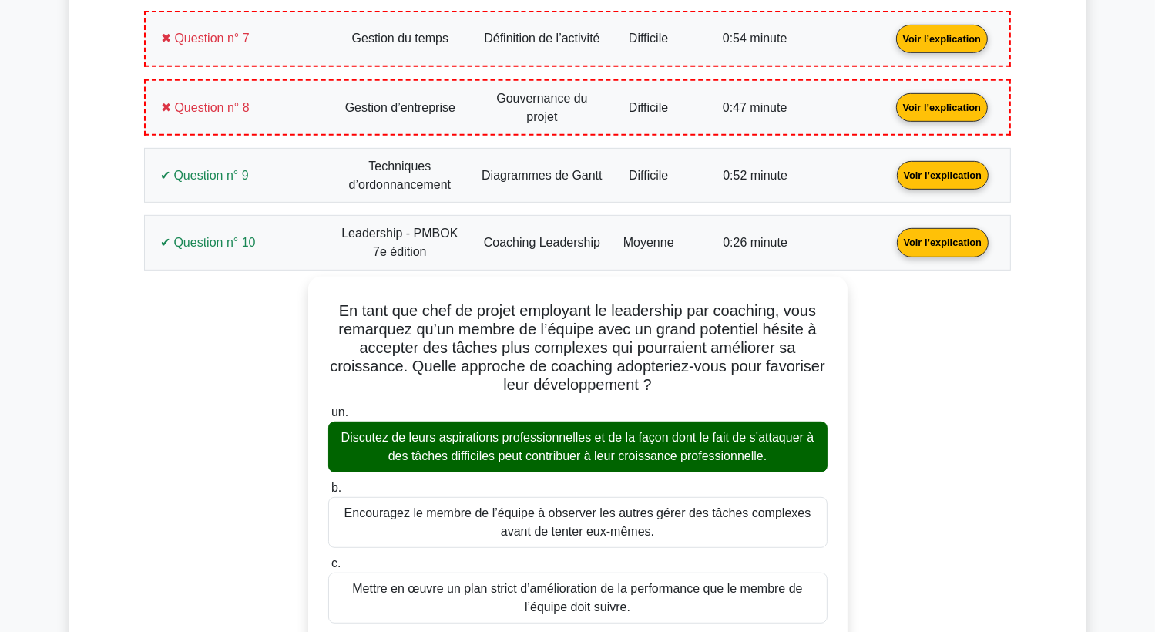
scroll to position [578, 0]
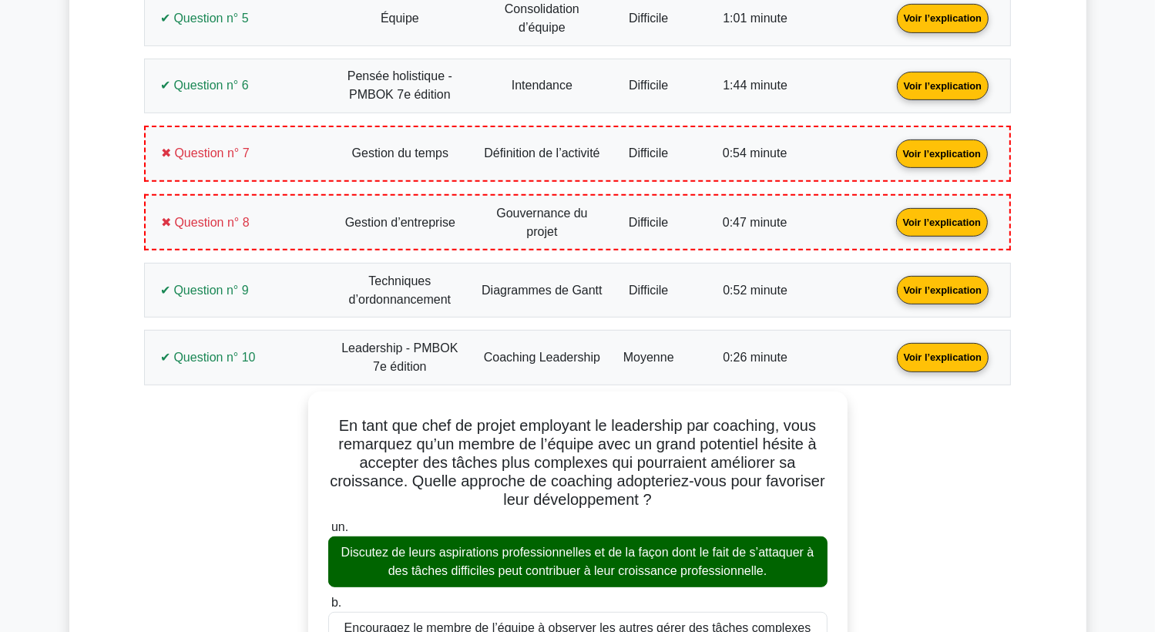
click at [949, 350] on link "Voir l’explication" at bounding box center [943, 356] width 104 height 13
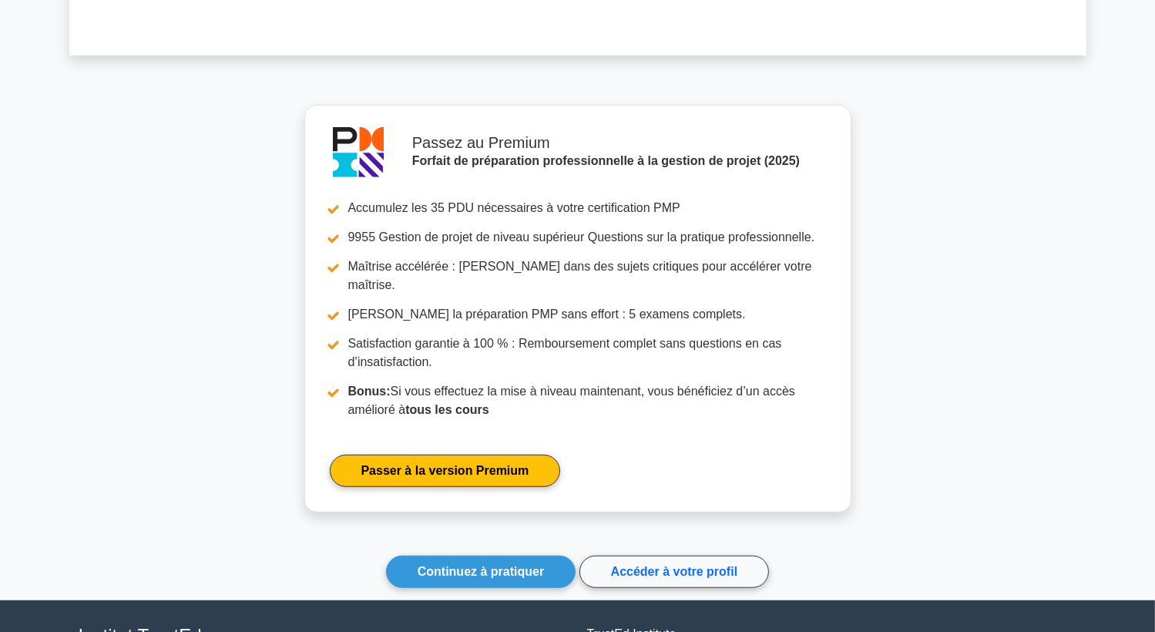
scroll to position [1018, 0]
